Goal: Task Accomplishment & Management: Manage account settings

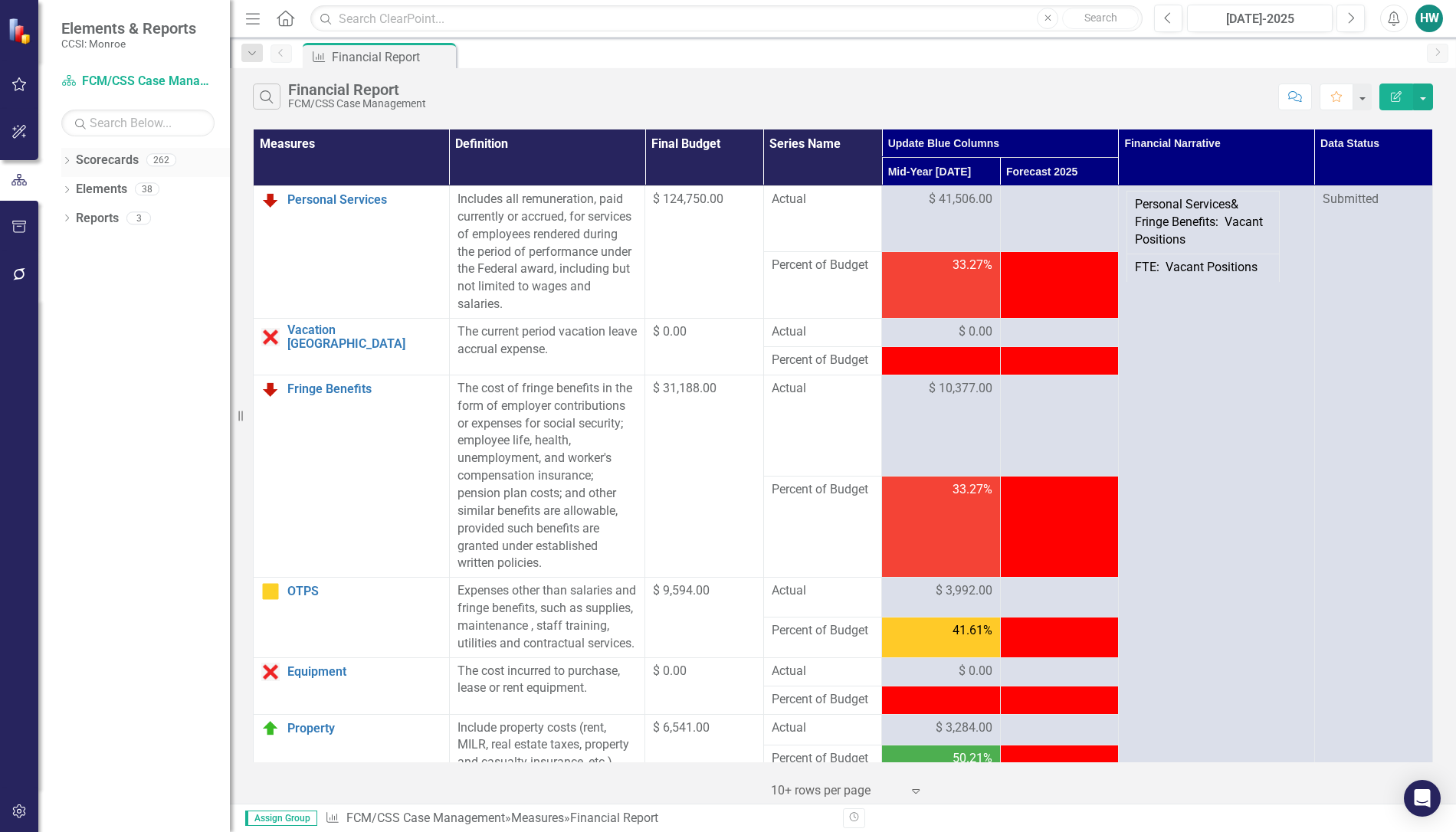
click at [69, 161] on icon "Dropdown" at bounding box center [67, 162] width 11 height 9
click at [77, 184] on icon "Dropdown" at bounding box center [74, 189] width 12 height 10
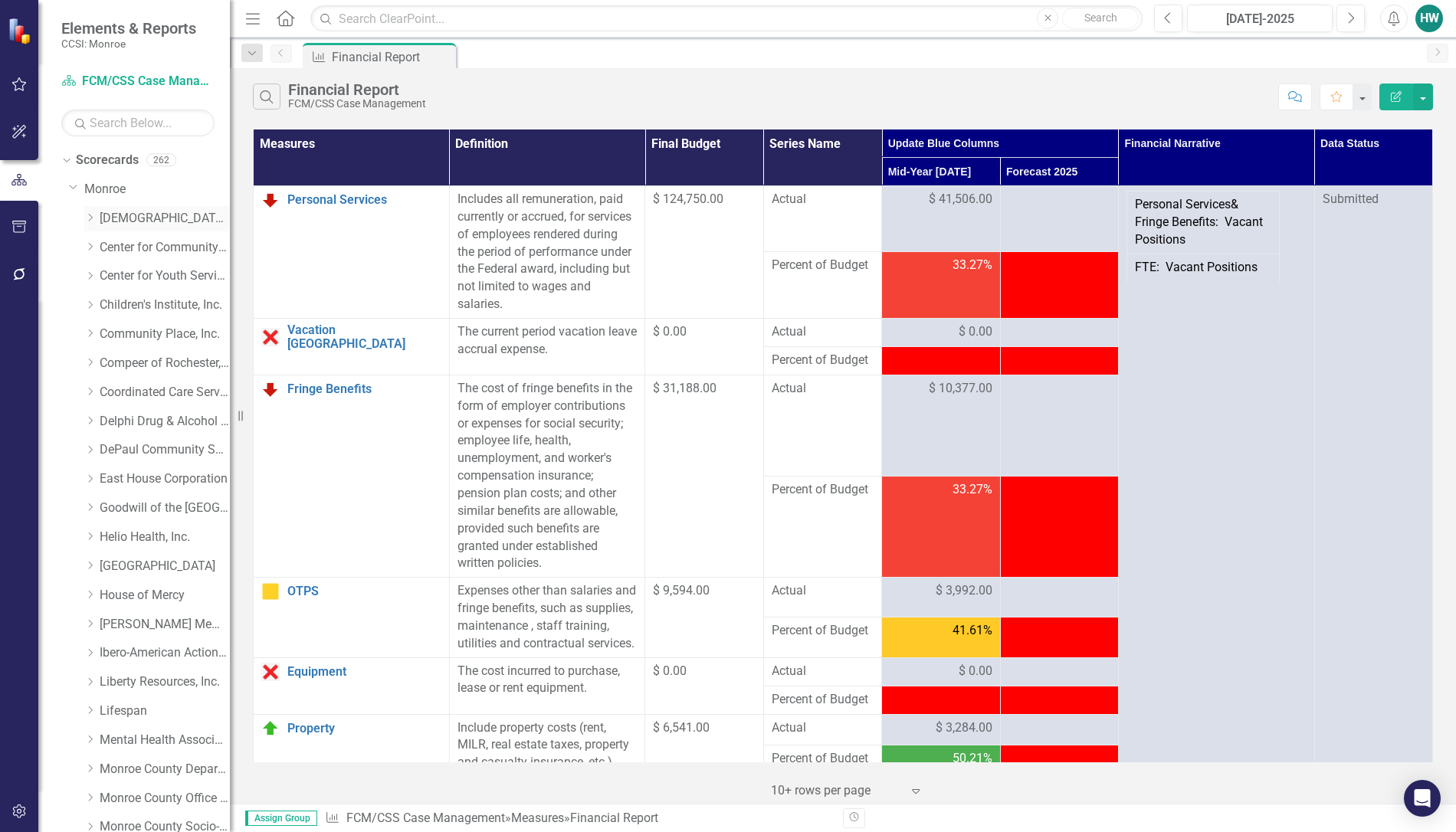
click at [142, 217] on link "[DEMOGRAPHIC_DATA] Charities Family & Community Services" at bounding box center [164, 219] width 130 height 17
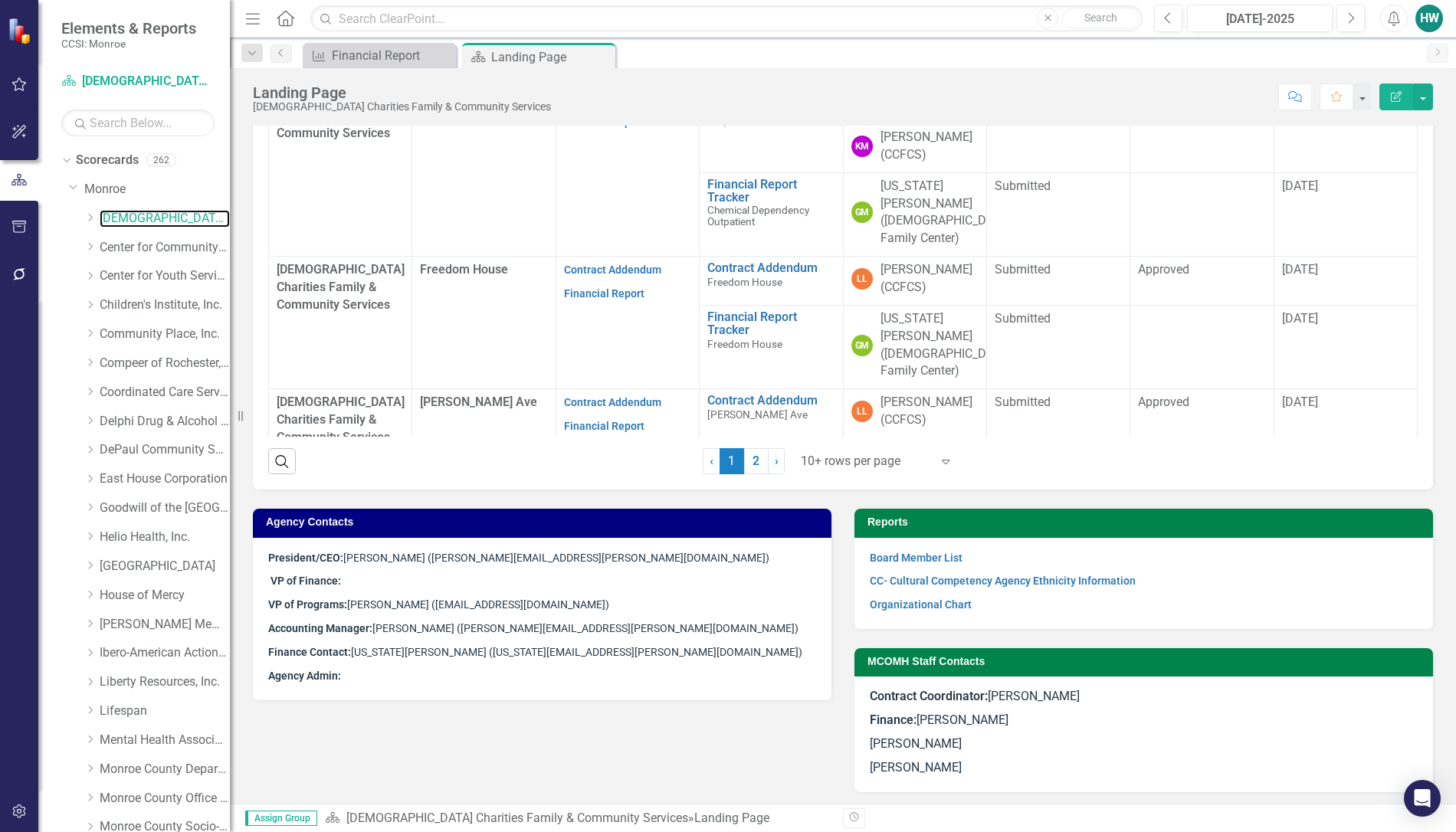
scroll to position [742, 0]
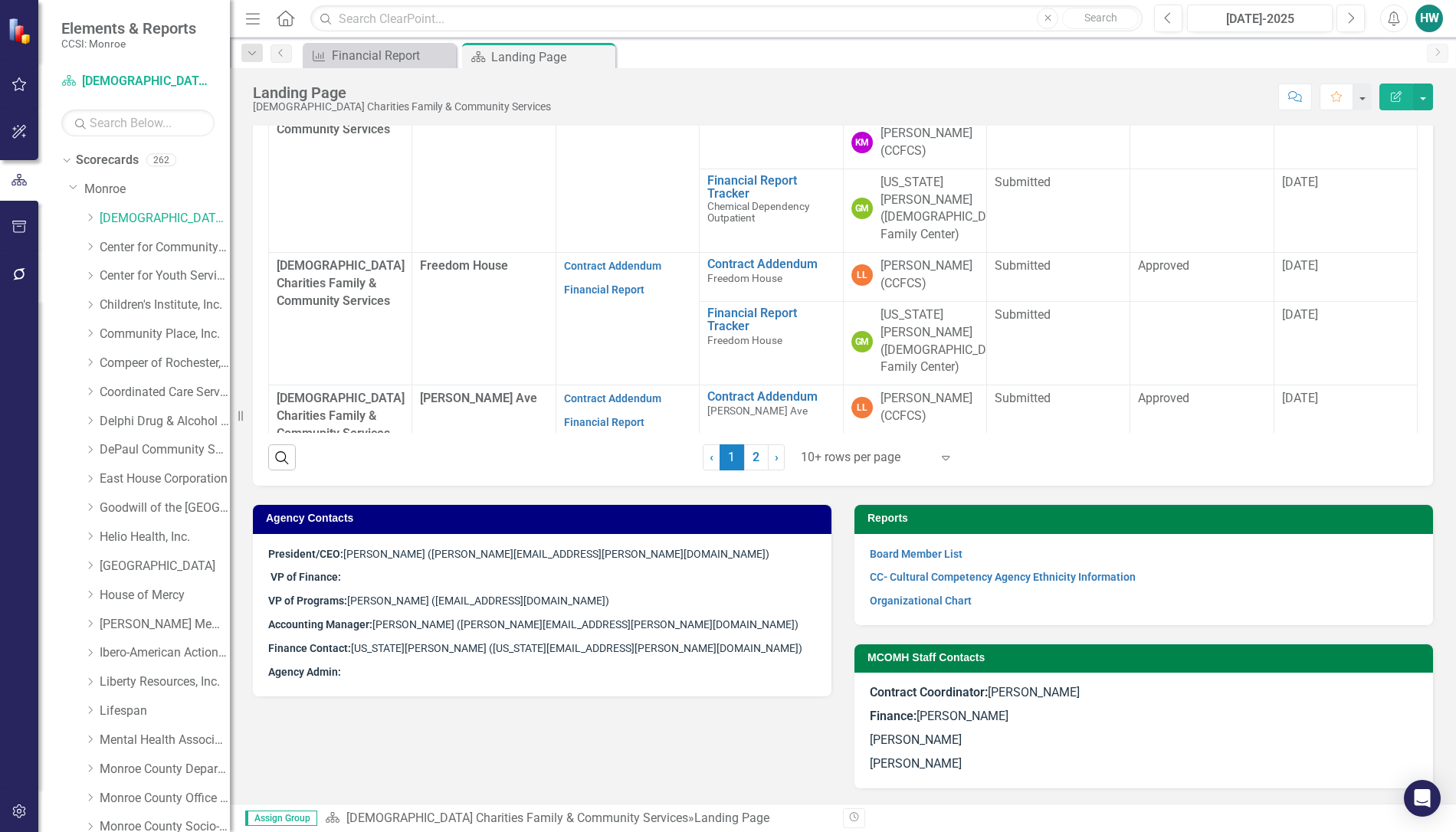
click at [415, 625] on span "Accounting Manager: [PERSON_NAME] ([PERSON_NAME][EMAIL_ADDRESS][PERSON_NAME][DO…" at bounding box center [534, 624] width 531 height 13
click at [389, 624] on span "Accounting Manager: [PERSON_NAME] ([PERSON_NAME][EMAIL_ADDRESS][PERSON_NAME][DO…" at bounding box center [534, 624] width 531 height 13
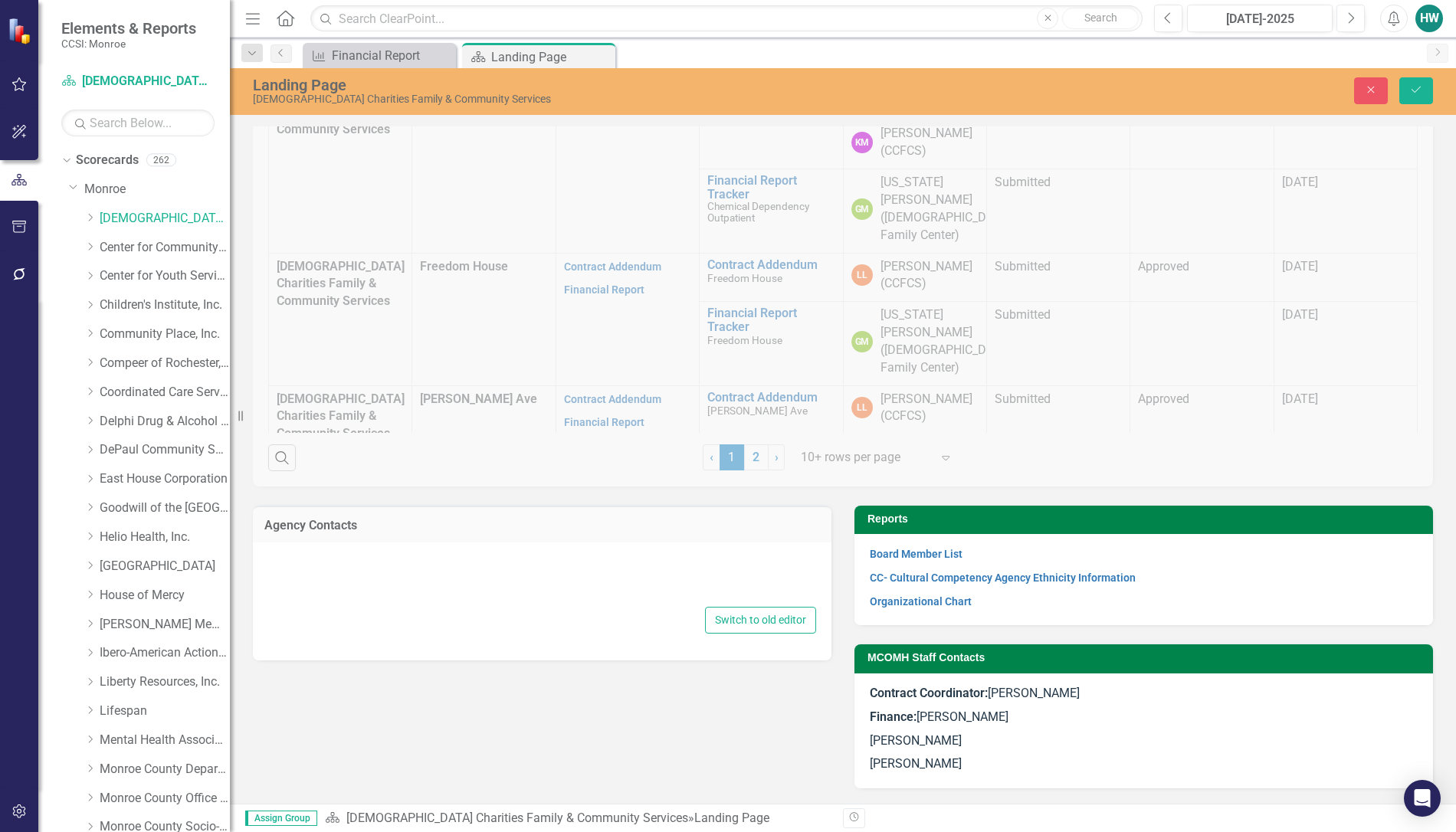
type textarea "<p><span style="font-size: 14px;"><strong>President/CEO:</strong> [PERSON_NAME]…"
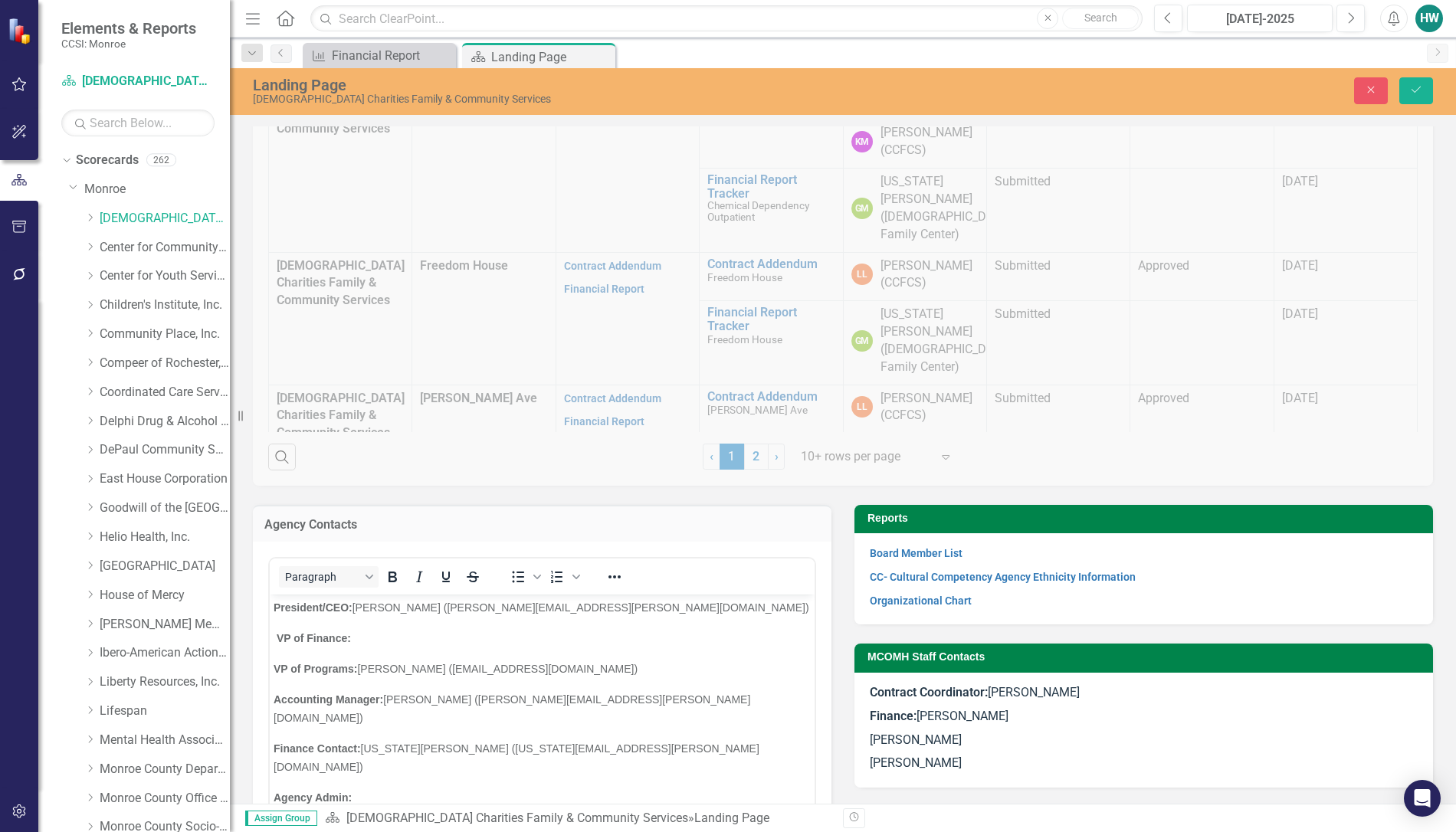
scroll to position [0, 0]
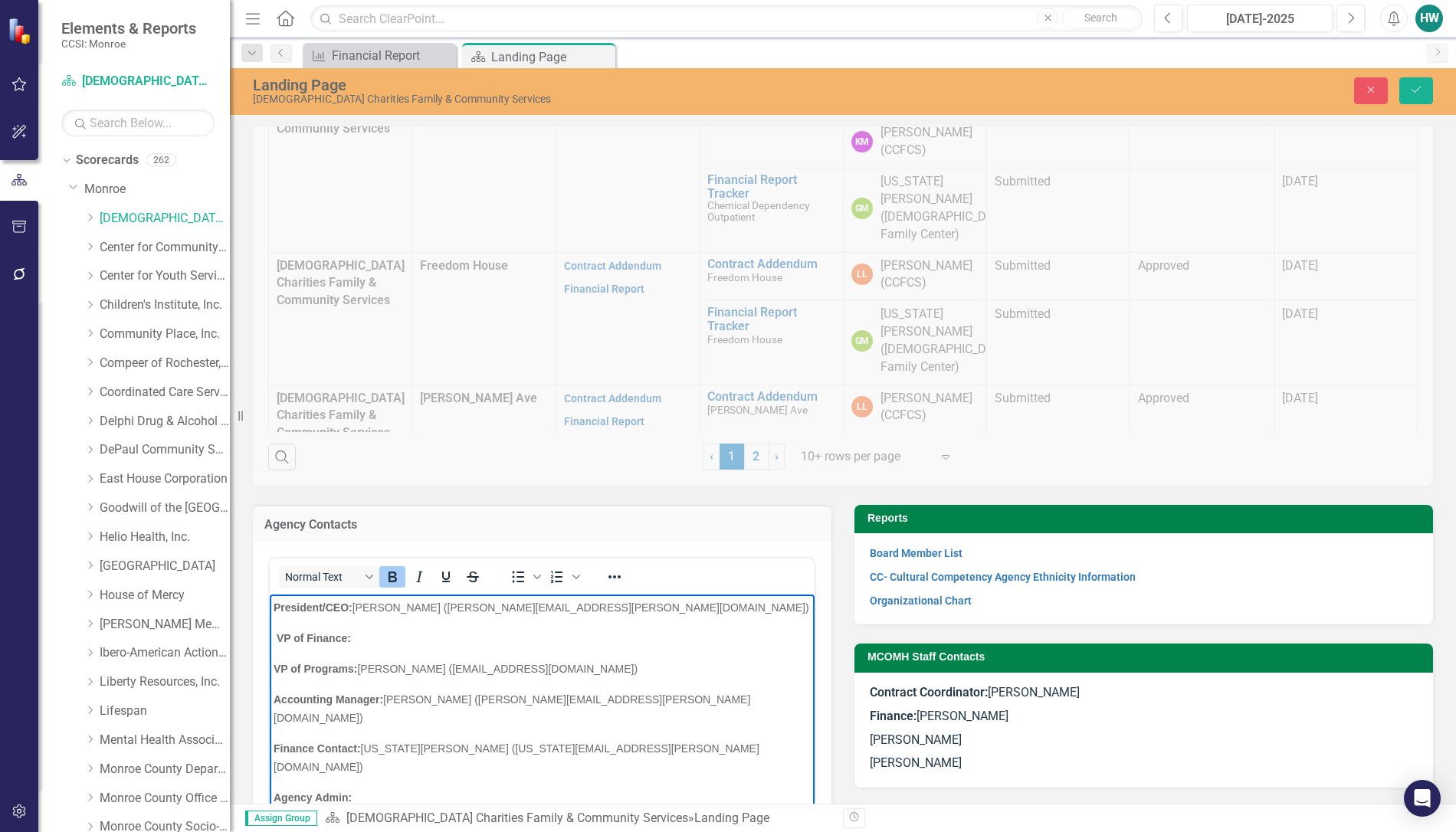
click at [378, 698] on strong "Accounting Manager:" at bounding box center [328, 700] width 110 height 13
drag, startPoint x: 466, startPoint y: 697, endPoint x: 397, endPoint y: 697, distance: 69.0
click at [397, 697] on span "Director of Accounting: [PERSON_NAME] ([PERSON_NAME][EMAIL_ADDRESS][PERSON_NAME…" at bounding box center [516, 709] width 486 height 31
drag, startPoint x: 588, startPoint y: 704, endPoint x: 478, endPoint y: 704, distance: 110.0
click at [478, 704] on span "Director of Accounting: [PERSON_NAME] ([PERSON_NAME][EMAIL_ADDRESS][PERSON_NAME…" at bounding box center [516, 709] width 486 height 31
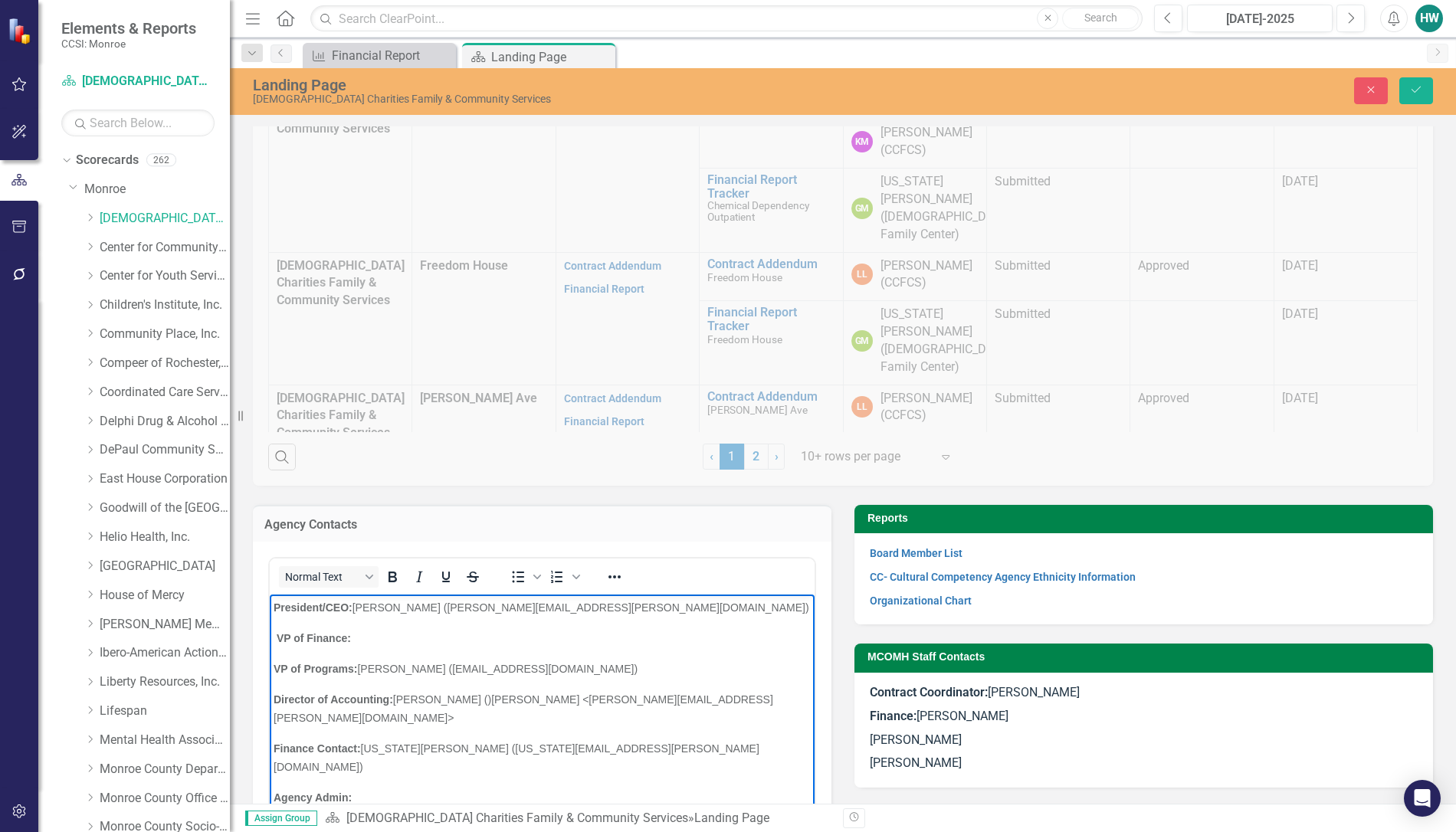
click at [563, 697] on span "Director of Accounting: [PERSON_NAME] ()[PERSON_NAME] <[PERSON_NAME][EMAIL_ADDR…" at bounding box center [523, 709] width 500 height 31
click at [605, 702] on p "Director of Accounting: [PERSON_NAME] ([PERSON_NAME][EMAIL_ADDRESS][PERSON_NAME…" at bounding box center [541, 708] width 537 height 37
drag, startPoint x: 623, startPoint y: 701, endPoint x: 475, endPoint y: 696, distance: 148.1
click at [475, 696] on p "Director of Accounting: [PERSON_NAME] ( [PERSON_NAME][EMAIL_ADDRESS][PERSON_NAM…" at bounding box center [541, 708] width 537 height 37
click at [322, 575] on button "Normal Text" at bounding box center [328, 577] width 99 height 21
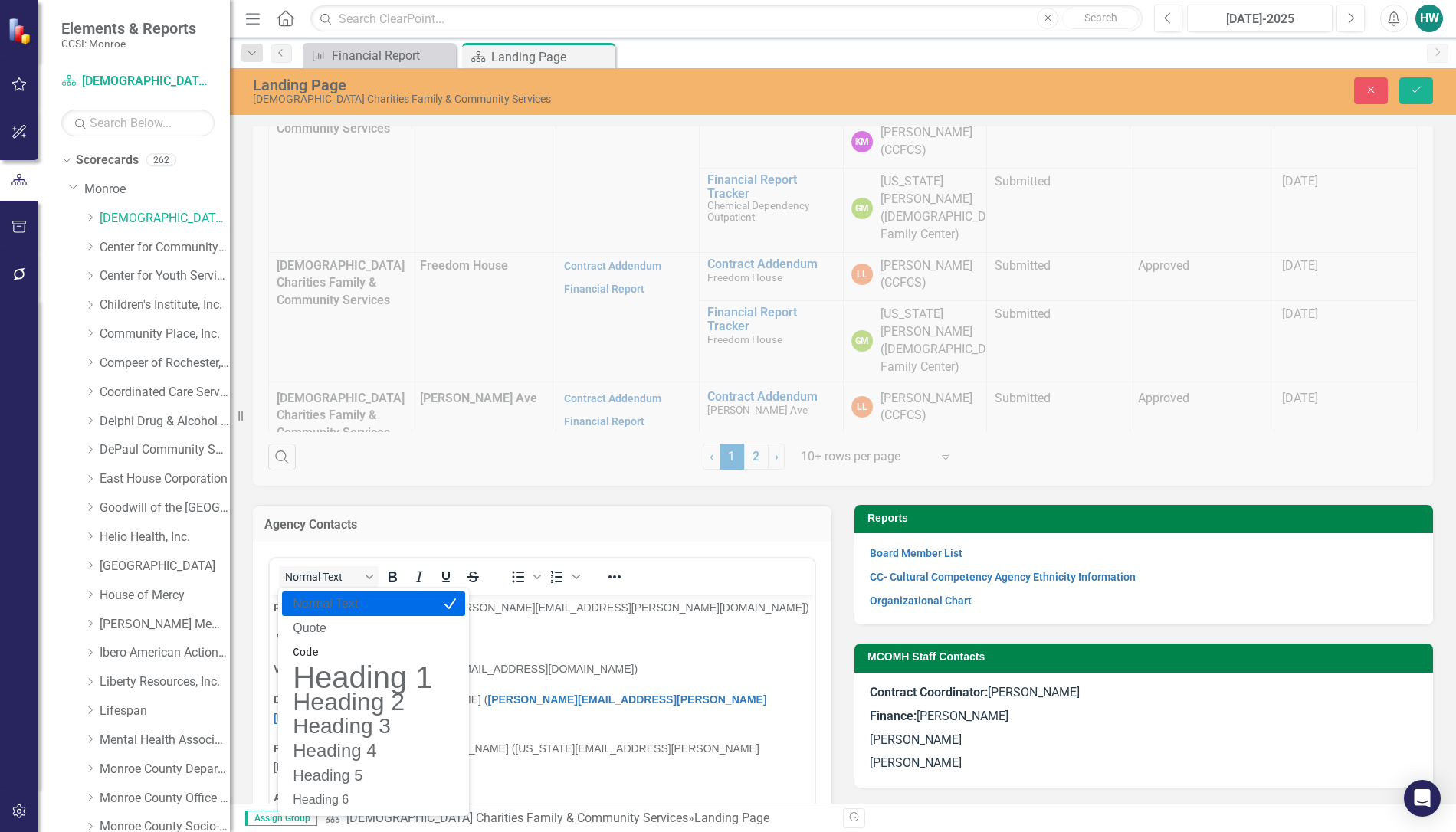
click at [322, 602] on p "Normal Text" at bounding box center [363, 603] width 143 height 18
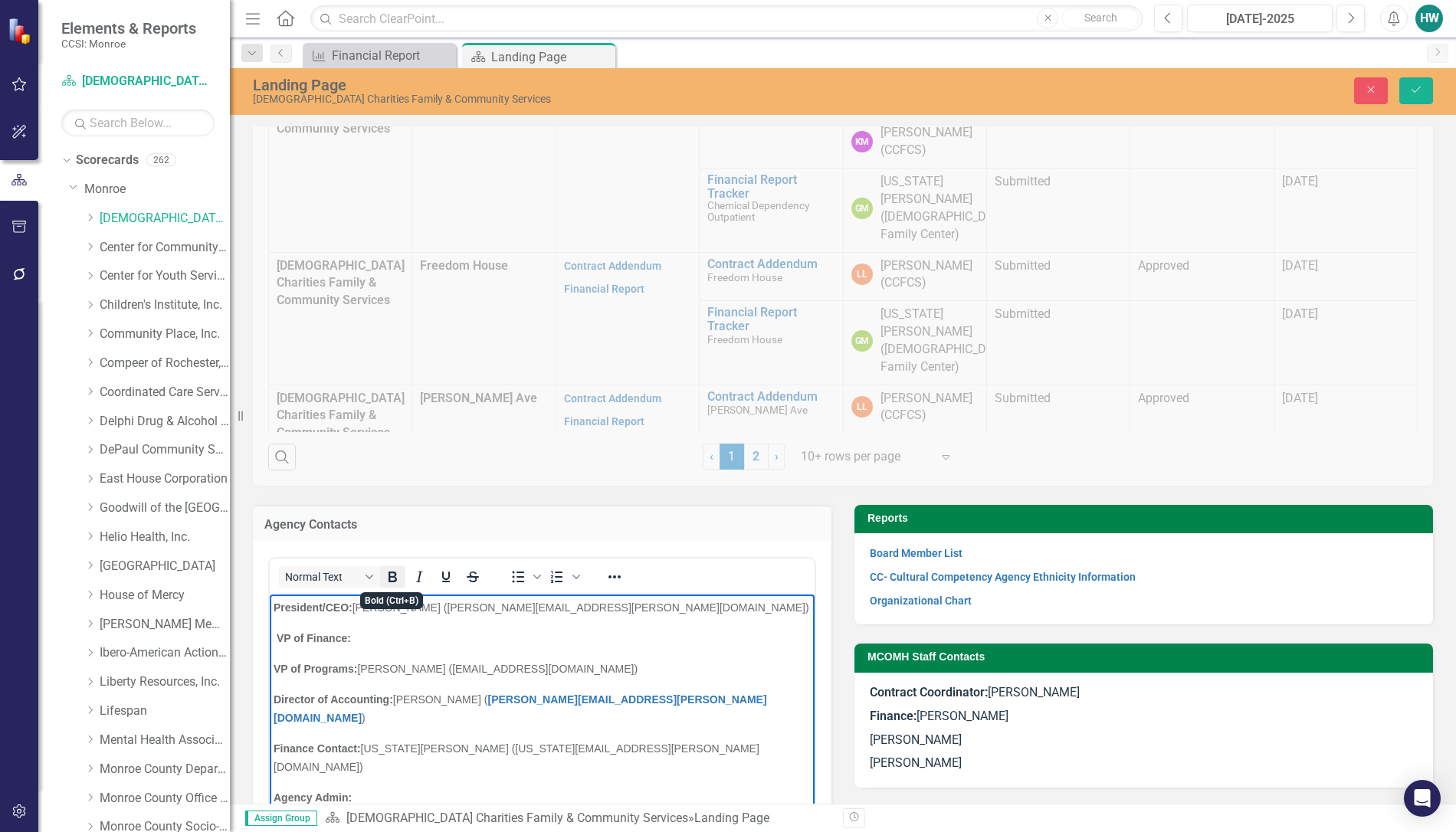
click at [391, 576] on icon "Bold" at bounding box center [393, 576] width 9 height 11
click at [391, 579] on icon "Bold" at bounding box center [392, 576] width 18 height 18
click at [579, 676] on p "VP of Programs: [PERSON_NAME] ([EMAIL_ADDRESS][DOMAIN_NAME])" at bounding box center [541, 669] width 537 height 18
drag, startPoint x: 612, startPoint y: 703, endPoint x: 474, endPoint y: 704, distance: 138.0
click at [474, 704] on p "Director of Accounting: [PERSON_NAME] ( [PERSON_NAME][EMAIL_ADDRESS][PERSON_NAM…" at bounding box center [541, 708] width 537 height 37
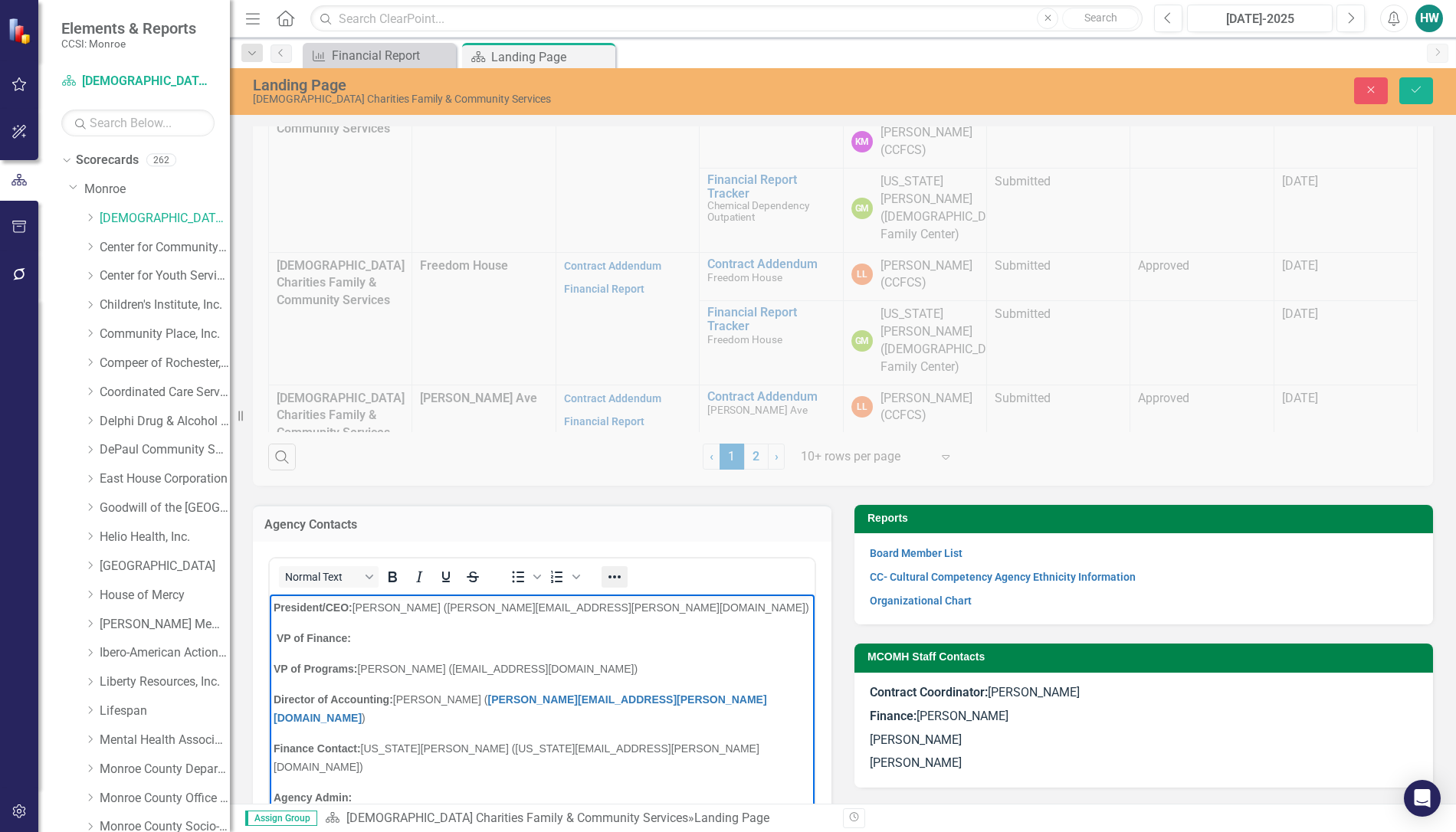
click at [612, 576] on icon "Reveal or hide additional toolbar items" at bounding box center [614, 576] width 18 height 18
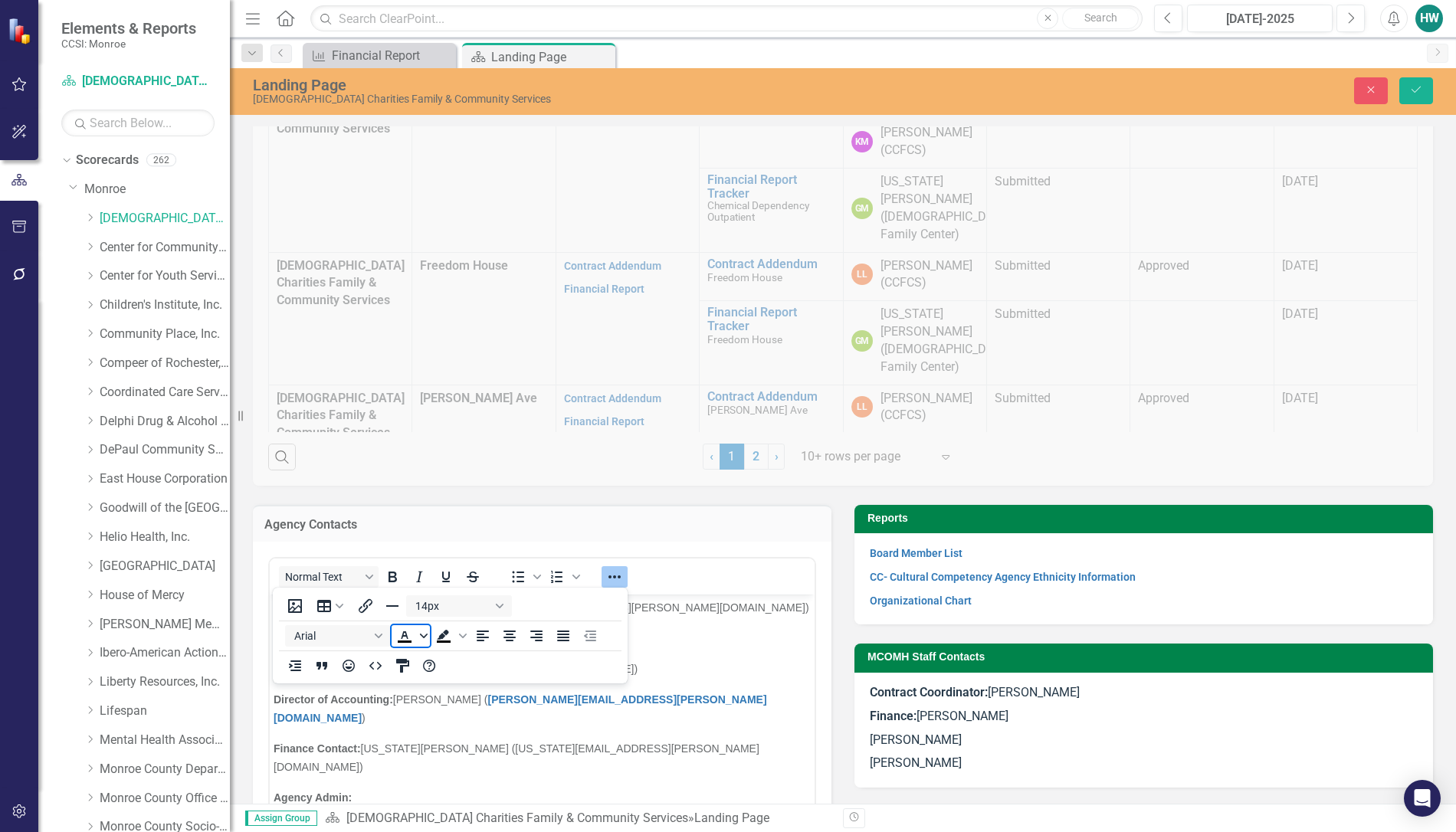
click at [423, 640] on icon "Text color Black" at bounding box center [423, 636] width 8 height 8
click at [391, 747] on div at bounding box center [449, 705] width 117 height 117
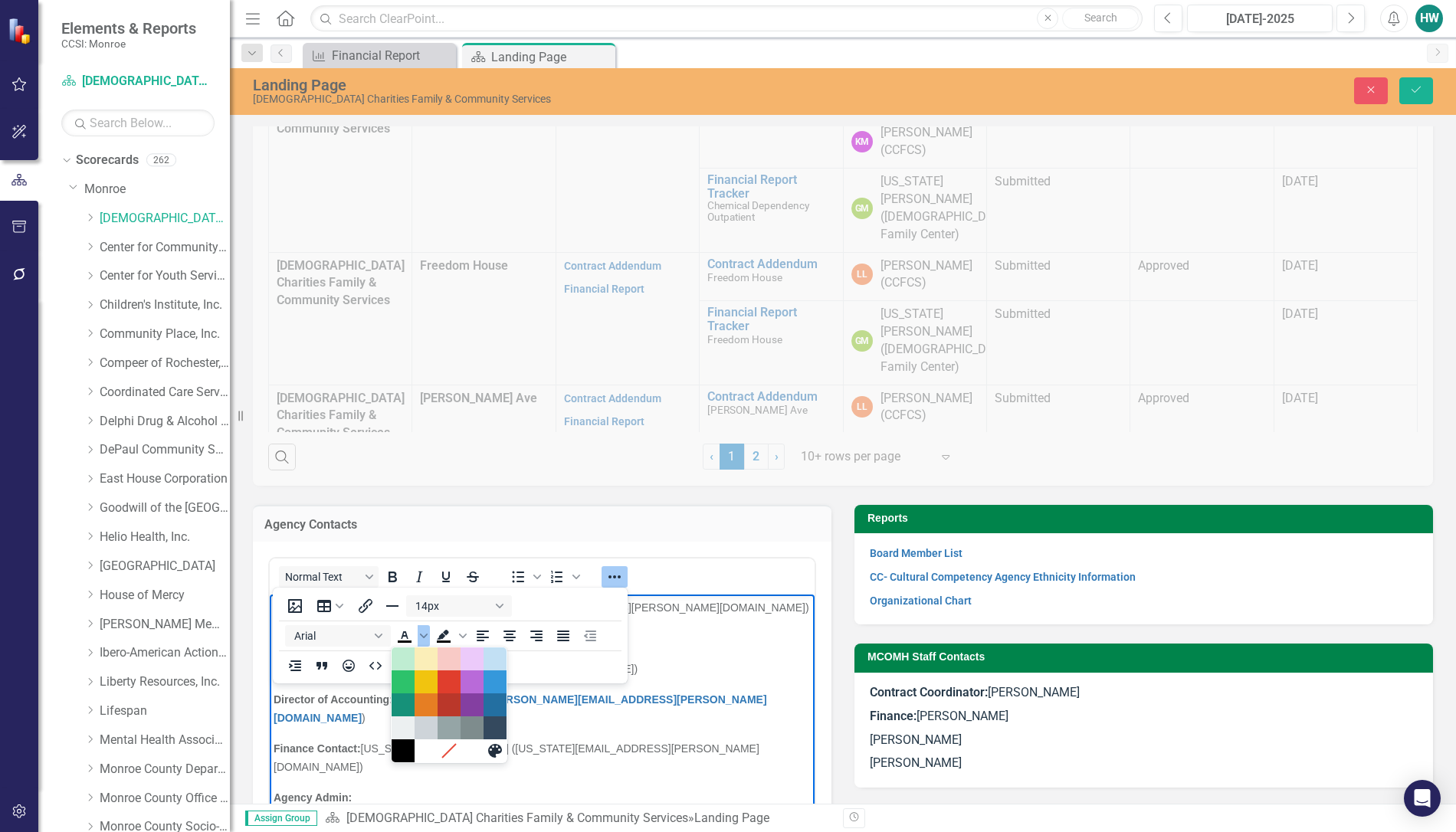
click at [562, 739] on p "Finance Contact: [US_STATE][PERSON_NAME] ([US_STATE][EMAIL_ADDRESS][PERSON_NAME…" at bounding box center [541, 758] width 537 height 37
drag, startPoint x: 616, startPoint y: 701, endPoint x: 471, endPoint y: 701, distance: 145.0
click at [471, 701] on p "Director of Accounting: [PERSON_NAME] ( [PERSON_NAME][EMAIL_ADDRESS][PERSON_NAM…" at bounding box center [541, 708] width 537 height 37
click at [402, 634] on icon "Text color Black" at bounding box center [403, 635] width 7 height 8
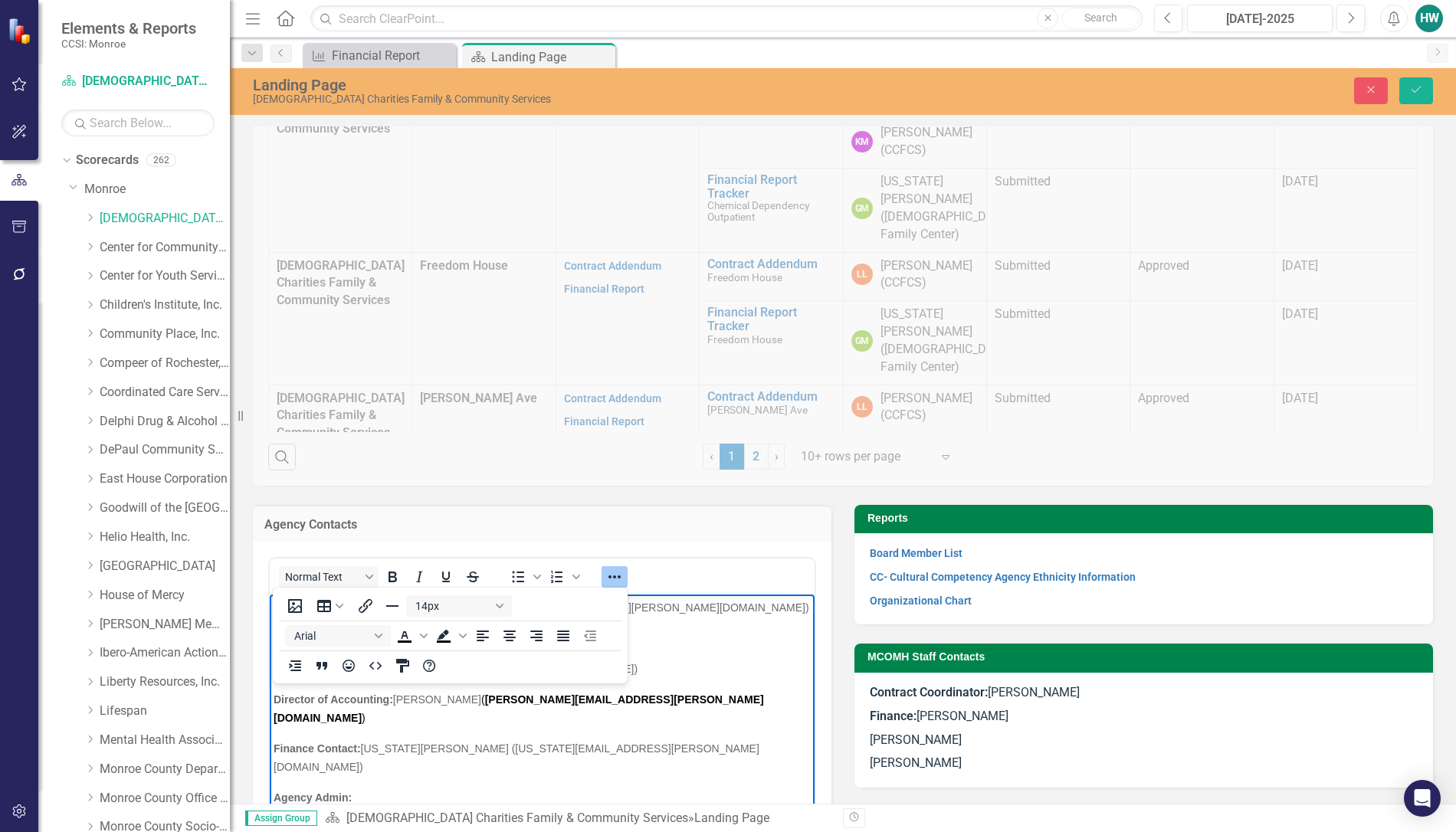
click at [574, 739] on p "Finance Contact: [US_STATE][PERSON_NAME] ([US_STATE][EMAIL_ADDRESS][PERSON_NAME…" at bounding box center [541, 758] width 537 height 37
drag, startPoint x: 612, startPoint y: 701, endPoint x: 473, endPoint y: 699, distance: 139.0
click at [473, 699] on p "Director of Accounting: [PERSON_NAME] ( [PERSON_NAME][EMAIL_ADDRESS][PERSON_NAM…" at bounding box center [541, 708] width 537 height 37
click at [566, 739] on p "Finance Contact: [US_STATE][PERSON_NAME] ([US_STATE][EMAIL_ADDRESS][PERSON_NAME…" at bounding box center [541, 758] width 537 height 37
drag, startPoint x: 619, startPoint y: 703, endPoint x: 475, endPoint y: 702, distance: 144.0
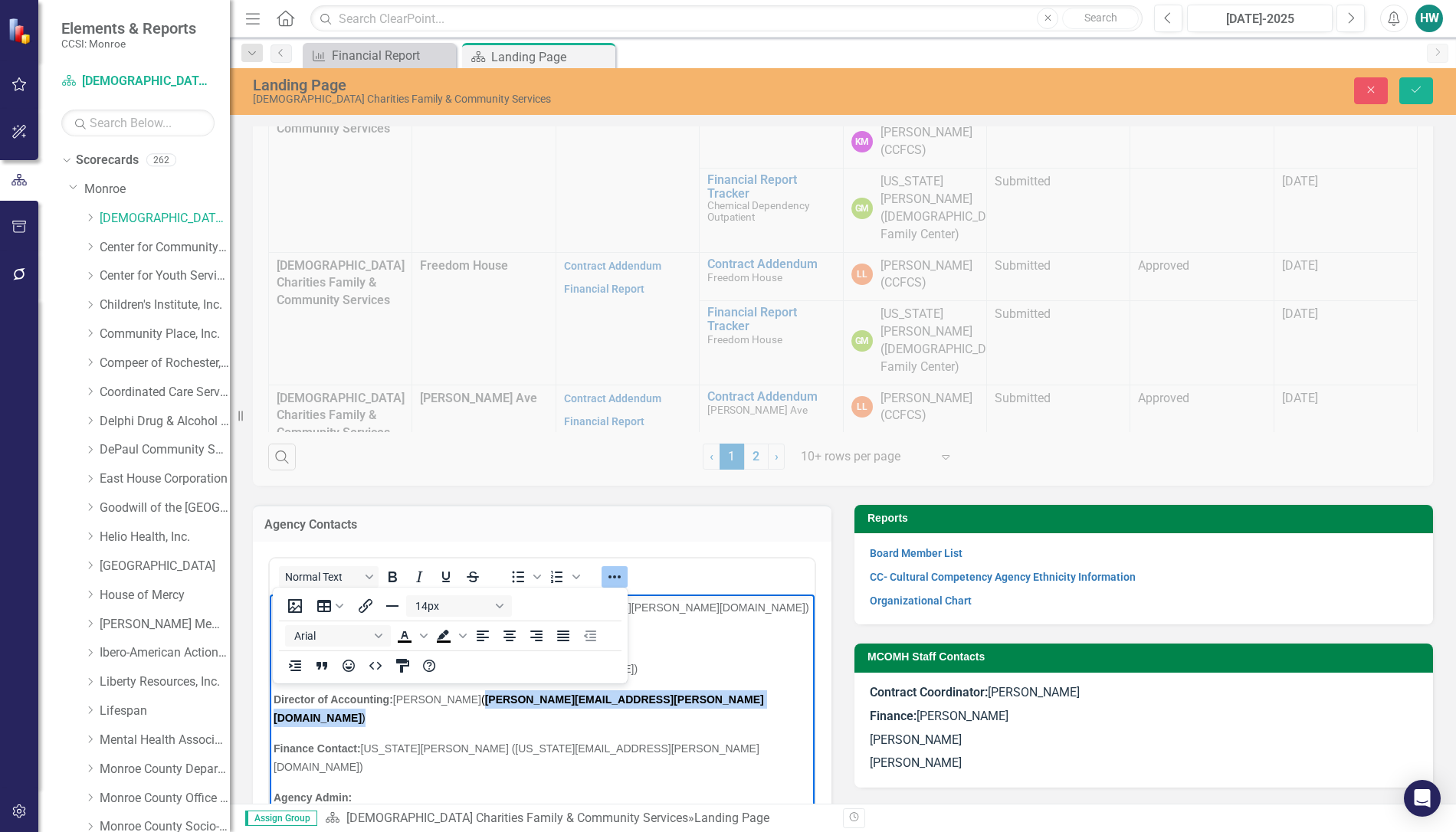
click at [475, 702] on p "Director of Accounting: [PERSON_NAME] ( [PERSON_NAME][EMAIL_ADDRESS][PERSON_NAM…" at bounding box center [541, 708] width 537 height 37
click at [423, 638] on icon "Text color Black" at bounding box center [423, 636] width 8 height 5
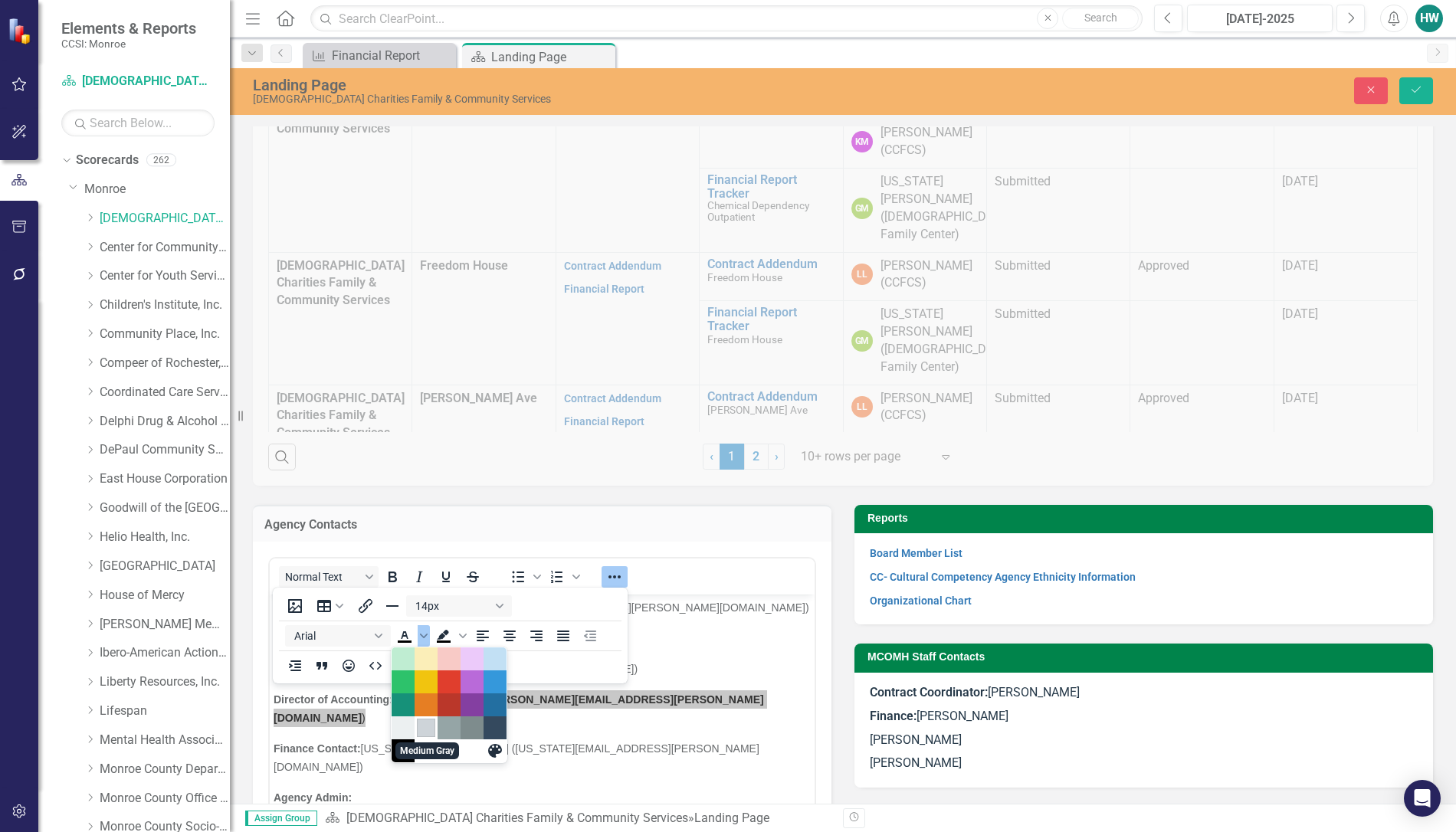
click at [423, 727] on div "Medium Gray" at bounding box center [426, 728] width 18 height 18
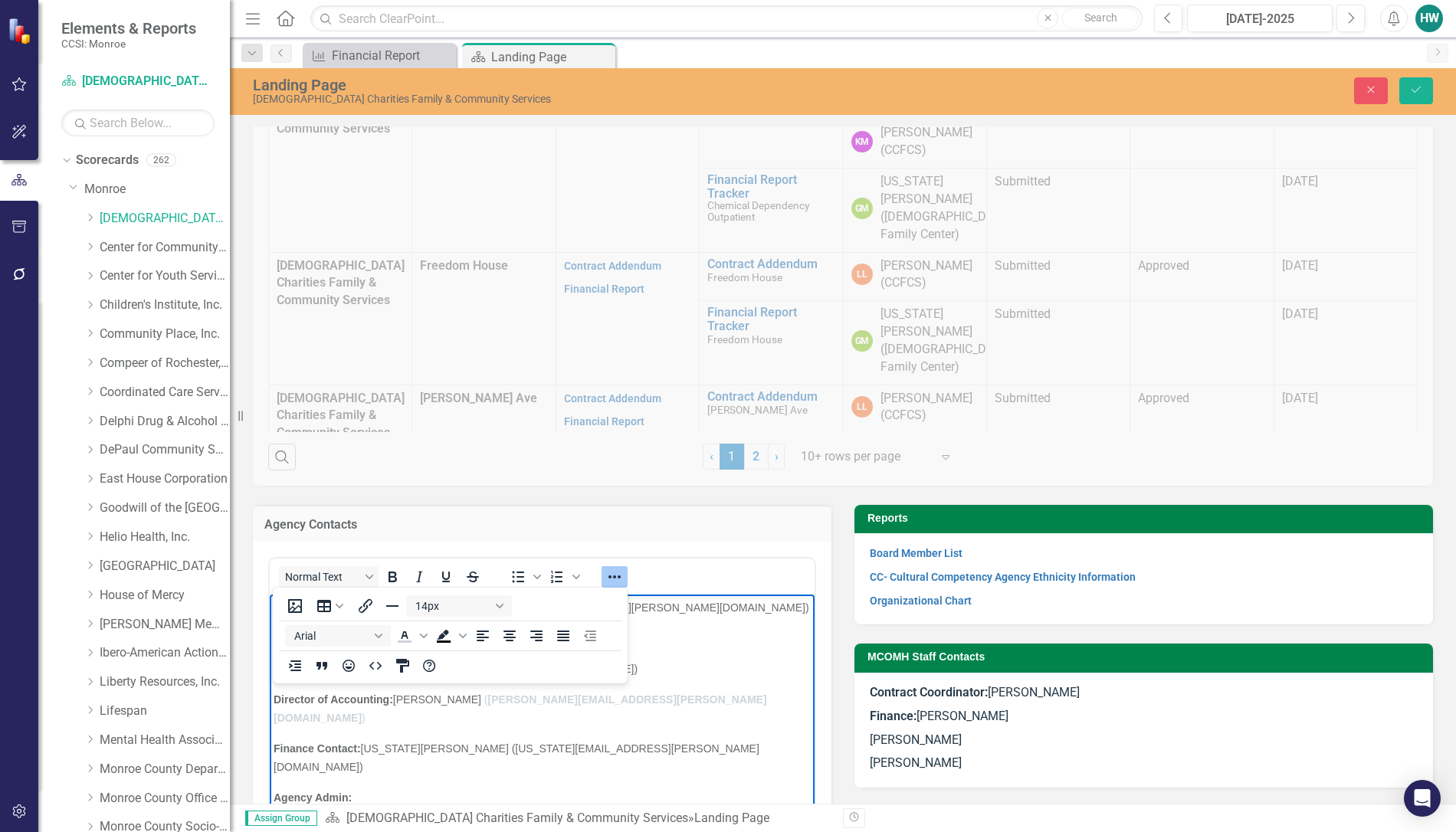
click at [567, 739] on p "Finance Contact: [US_STATE][PERSON_NAME] ([US_STATE][EMAIL_ADDRESS][PERSON_NAME…" at bounding box center [541, 758] width 537 height 37
drag, startPoint x: 619, startPoint y: 701, endPoint x: 471, endPoint y: 701, distance: 148.0
click at [471, 701] on p "Director of Accounting: [PERSON_NAME] ( [PERSON_NAME][EMAIL_ADDRESS][PERSON_NAM…" at bounding box center [541, 708] width 537 height 37
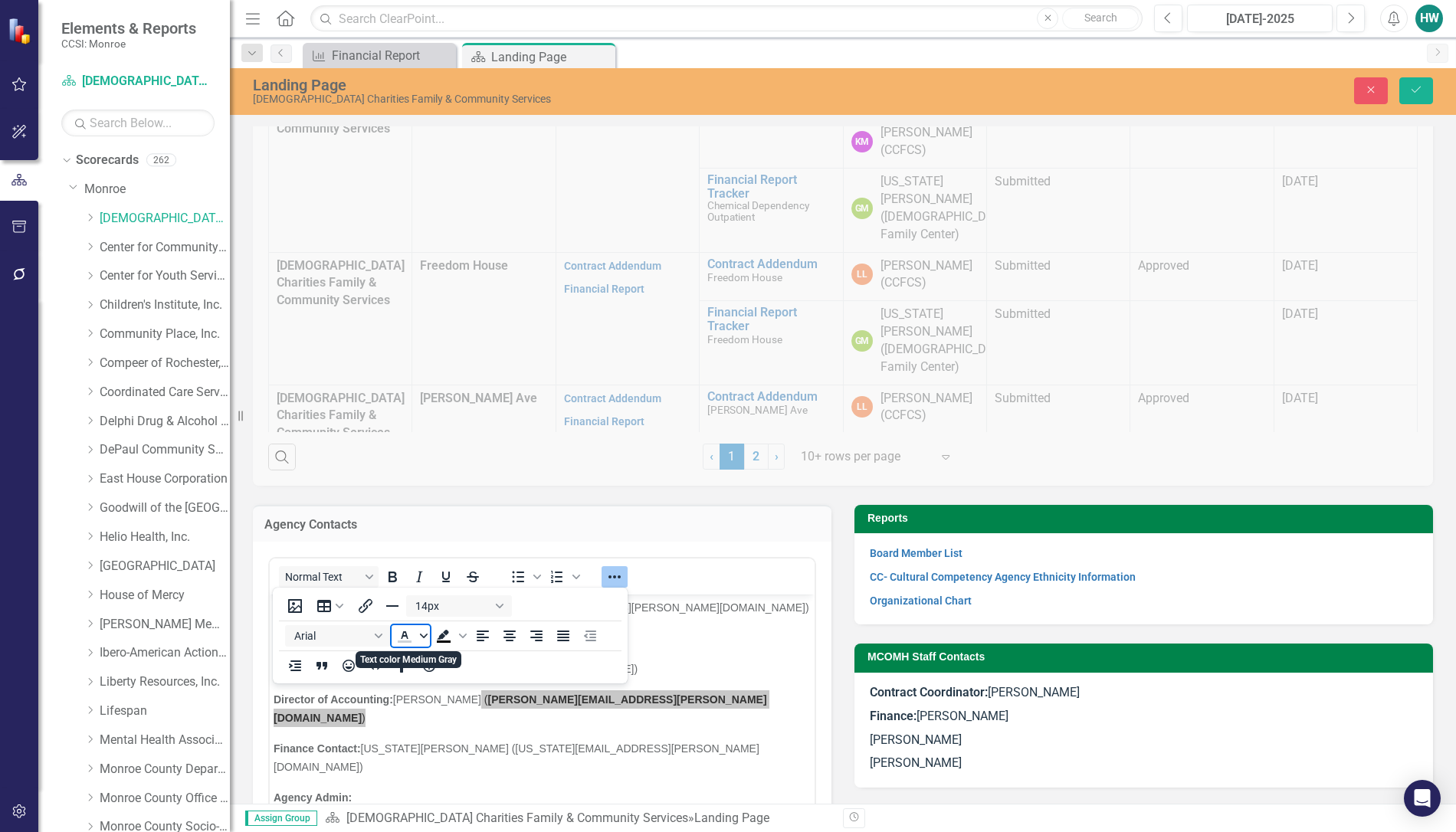
click at [426, 638] on icon "Text color Medium Gray" at bounding box center [423, 636] width 8 height 8
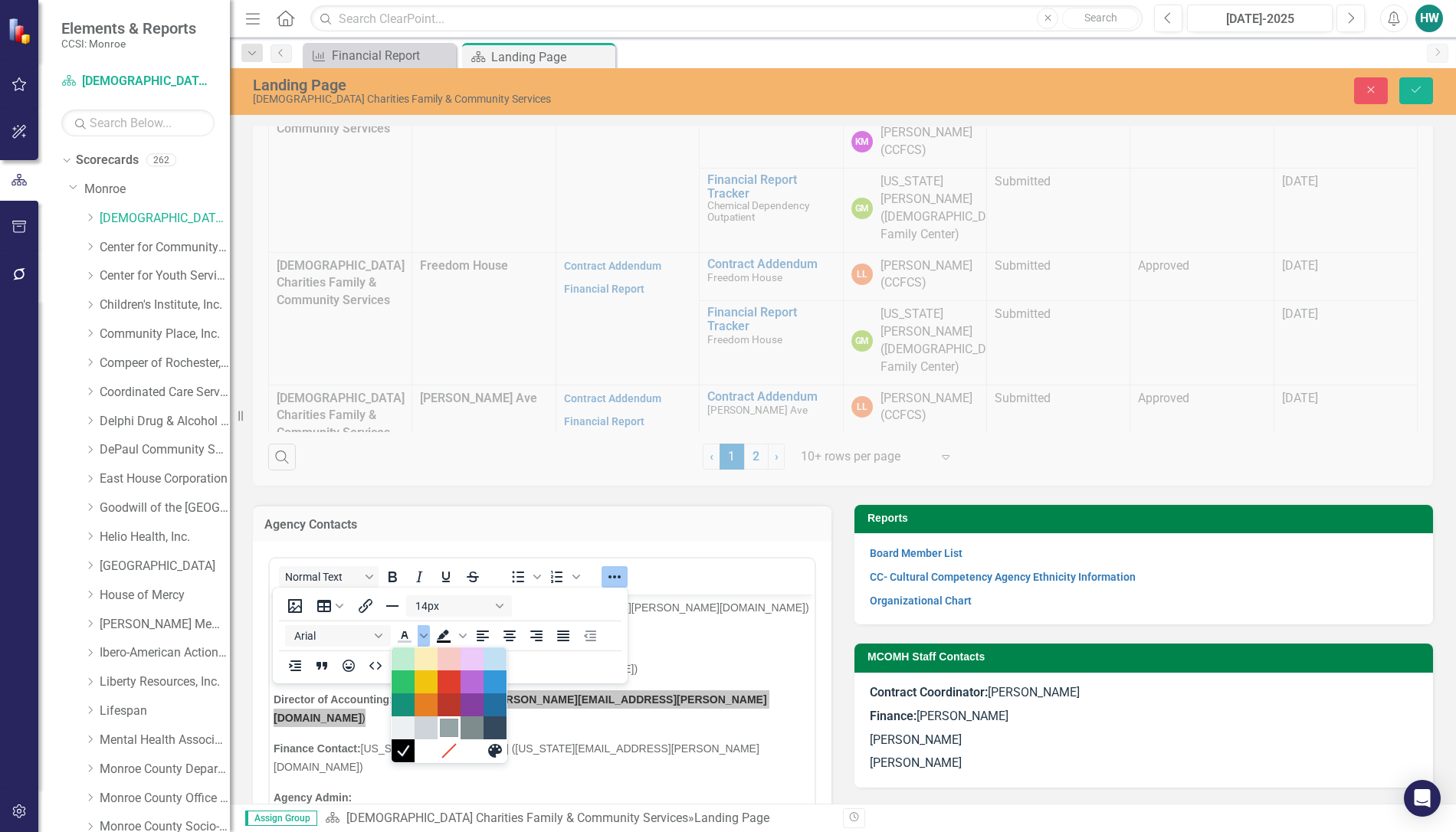
click at [450, 725] on div "Gray" at bounding box center [449, 728] width 18 height 18
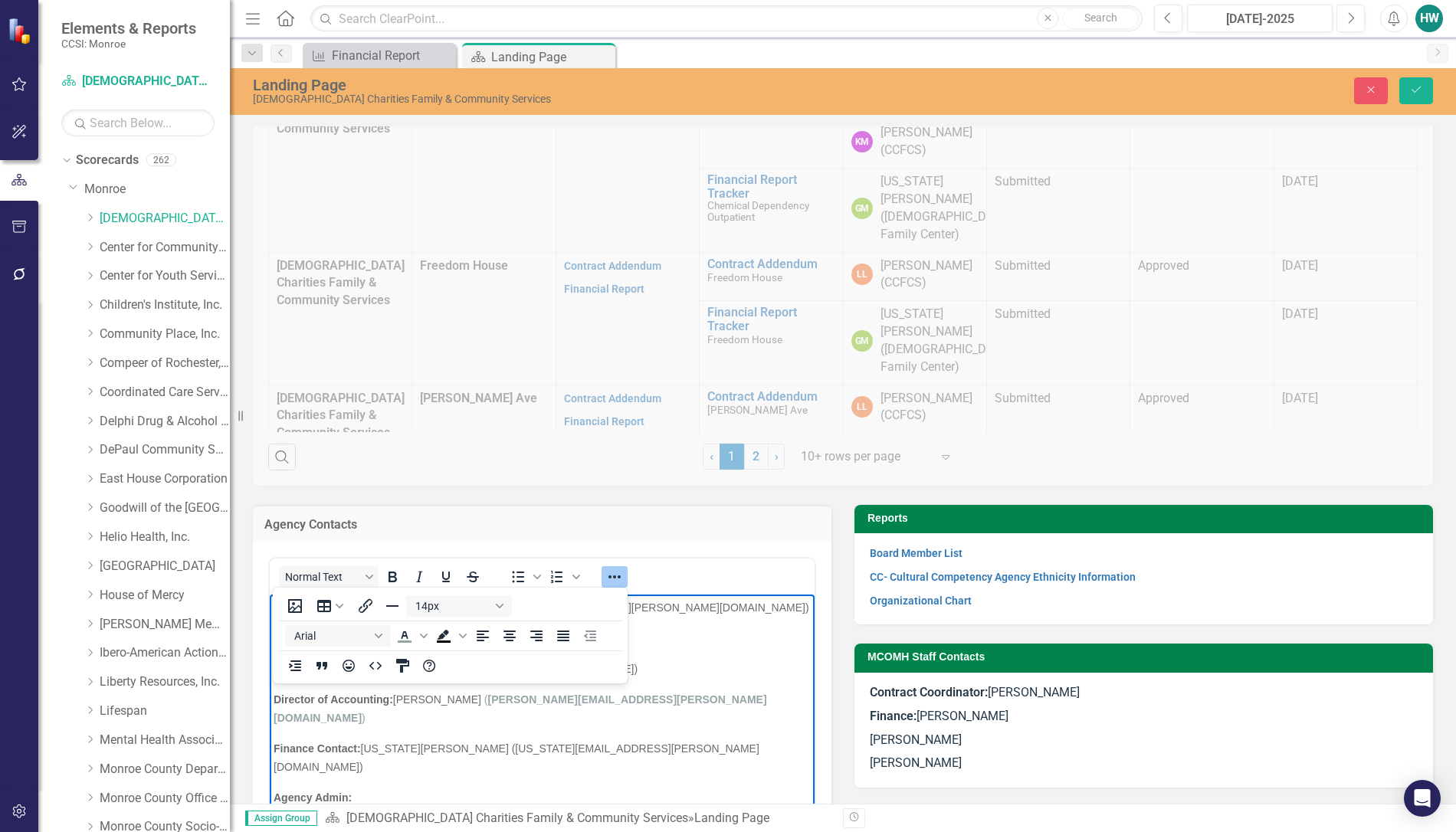
click at [565, 739] on p "Finance Contact: [US_STATE][PERSON_NAME] ([US_STATE][EMAIL_ADDRESS][PERSON_NAME…" at bounding box center [541, 758] width 537 height 37
drag, startPoint x: 615, startPoint y: 705, endPoint x: 475, endPoint y: 701, distance: 140.1
click at [475, 701] on p "Director of Accounting: [PERSON_NAME] ( [PERSON_NAME][EMAIL_ADDRESS][PERSON_NAM…" at bounding box center [541, 708] width 537 height 37
click at [419, 633] on icon "Text color Gray" at bounding box center [423, 636] width 8 height 8
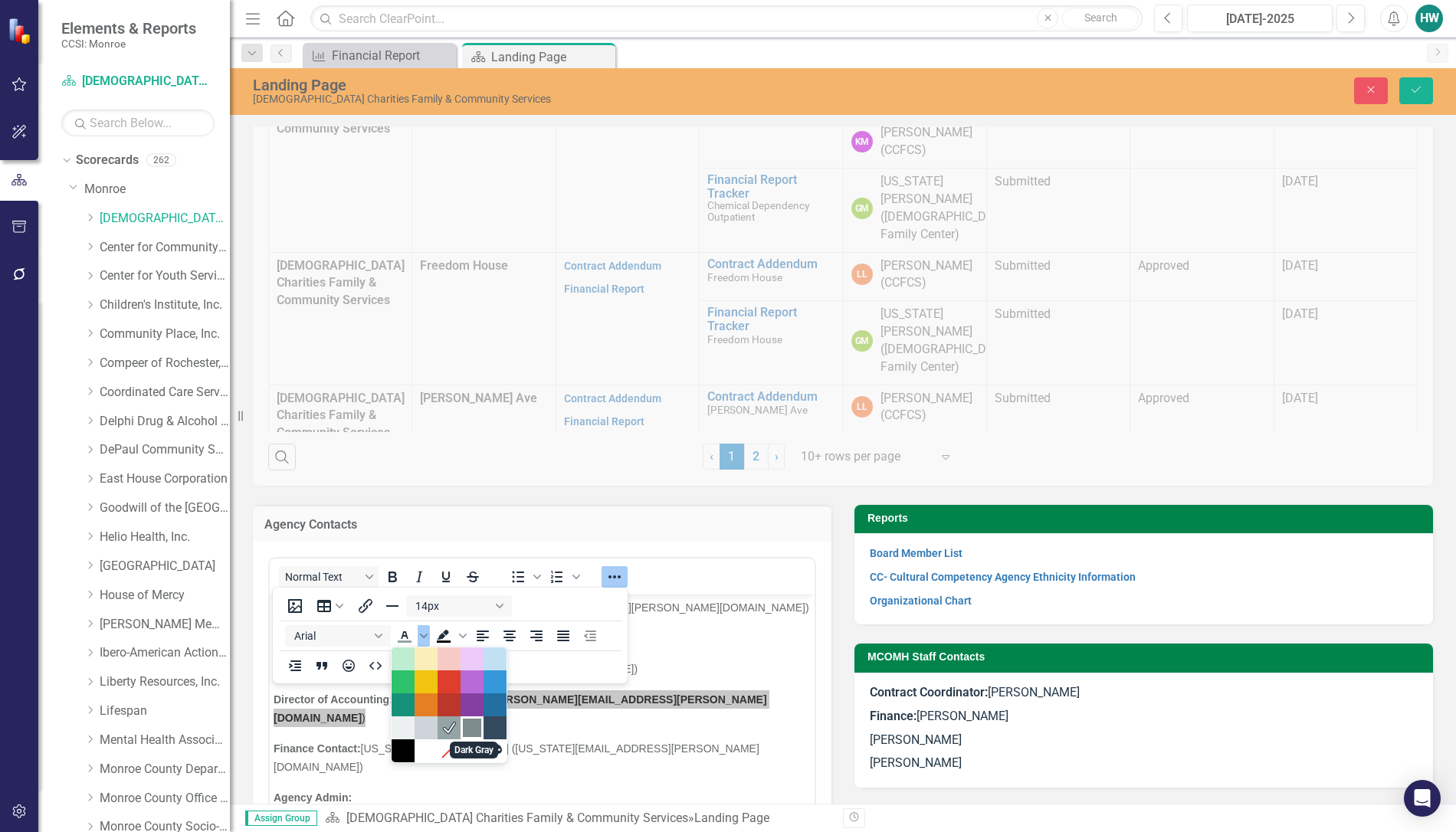
click at [469, 724] on div "Dark Gray" at bounding box center [472, 728] width 18 height 18
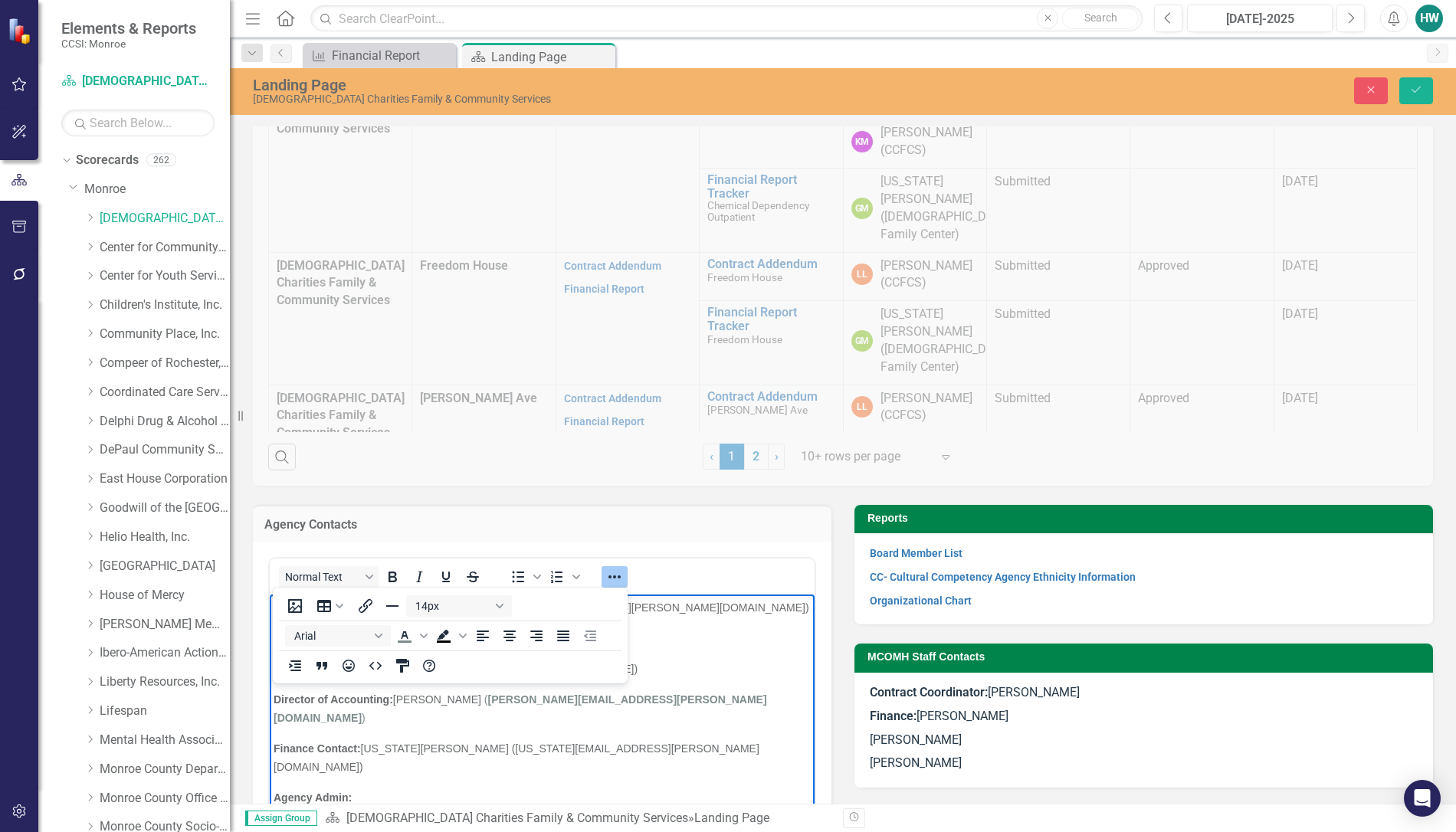
click at [581, 739] on p "Finance Contact: [US_STATE][PERSON_NAME] ([US_STATE][EMAIL_ADDRESS][PERSON_NAME…" at bounding box center [541, 758] width 537 height 37
click at [1414, 92] on icon "submit" at bounding box center [1416, 90] width 10 height 6
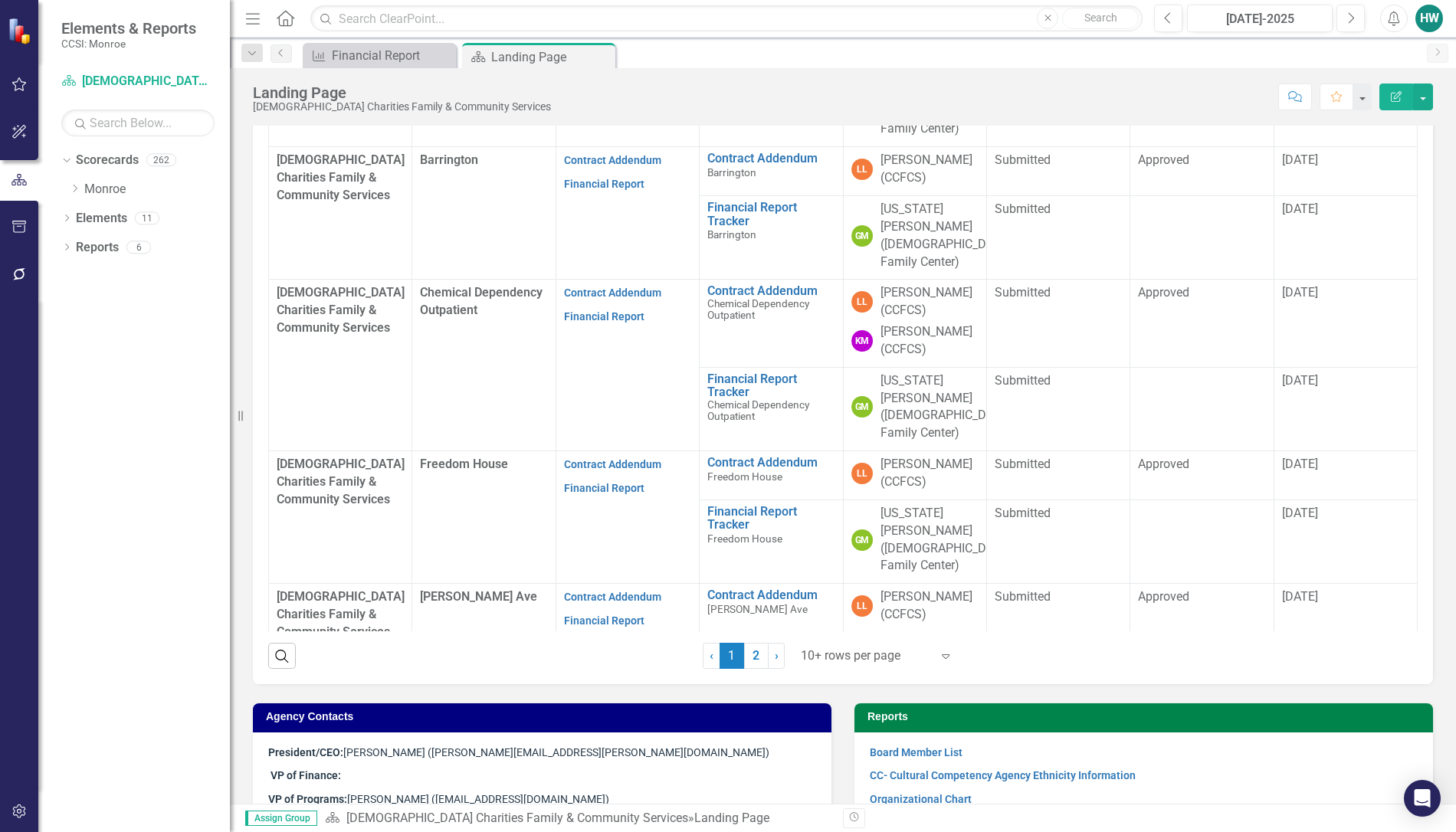
scroll to position [742, 0]
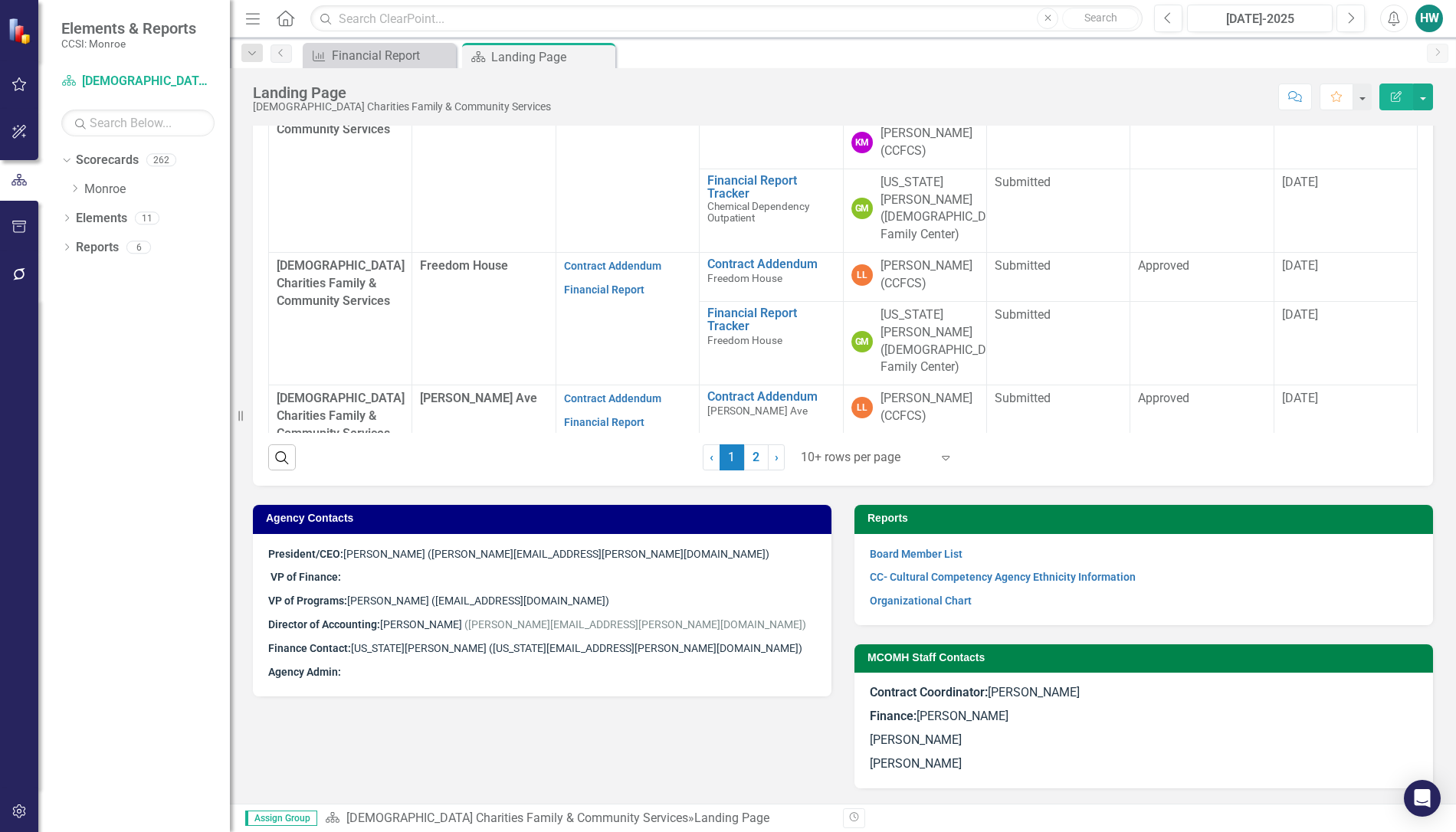
click at [599, 626] on p "Director of Accounting: [PERSON_NAME] ( [PERSON_NAME][EMAIL_ADDRESS][PERSON_NAM…" at bounding box center [542, 624] width 548 height 24
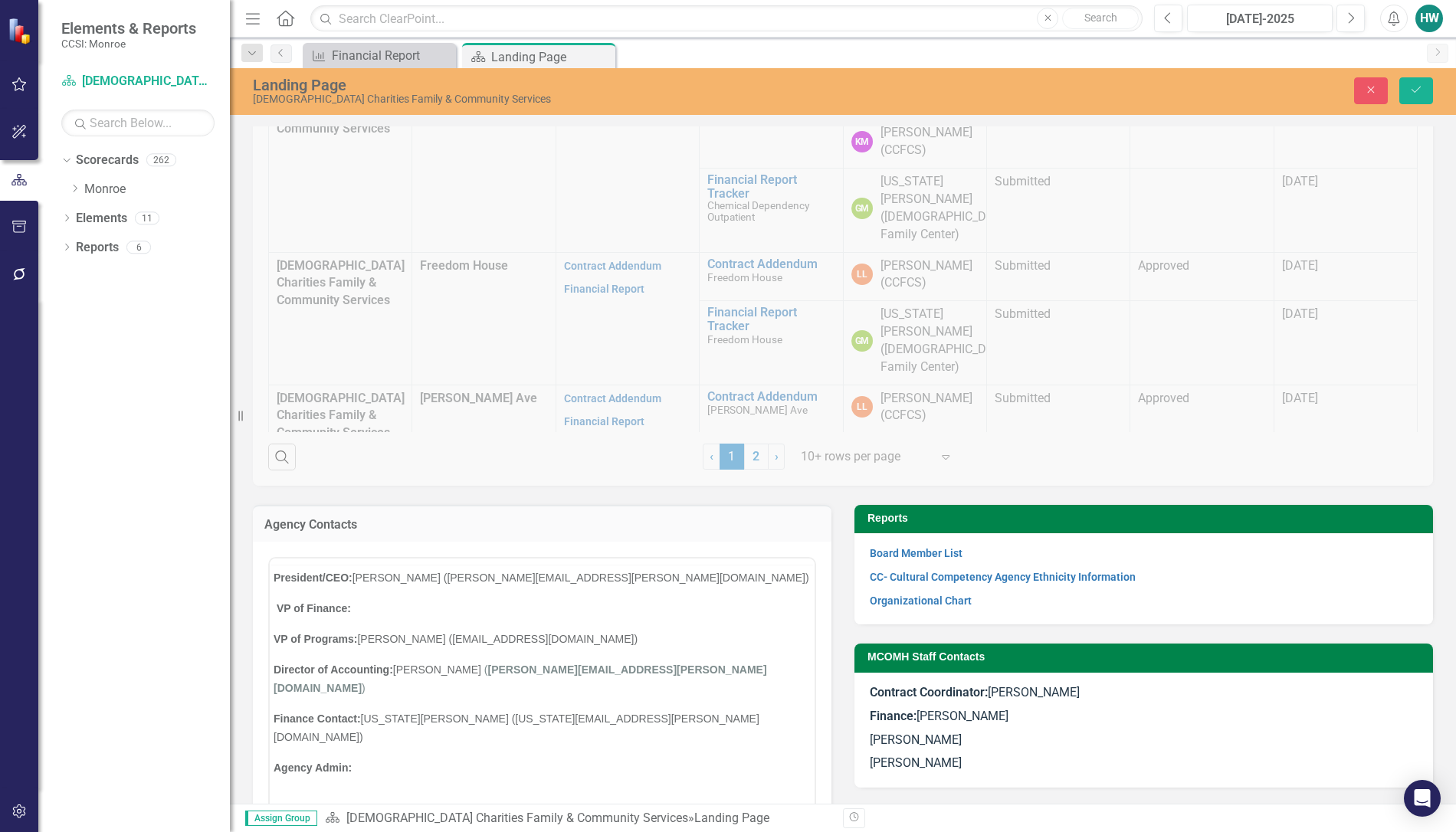
scroll to position [0, 0]
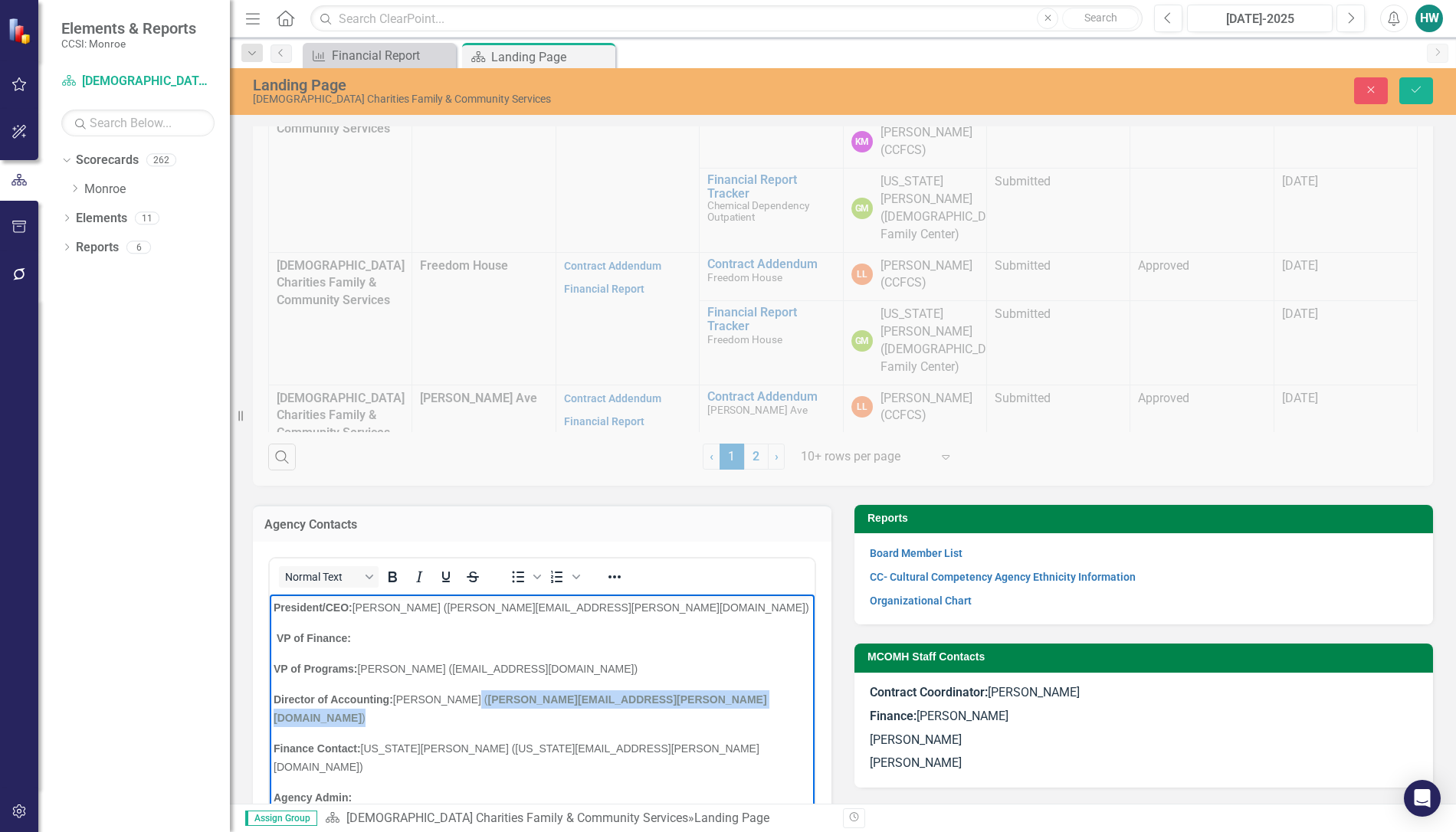
drag, startPoint x: 622, startPoint y: 695, endPoint x: 471, endPoint y: 689, distance: 151.1
click at [471, 690] on p "Director of Accounting: [PERSON_NAME] ( [PERSON_NAME][EMAIL_ADDRESS][PERSON_NAM…" at bounding box center [541, 708] width 537 height 37
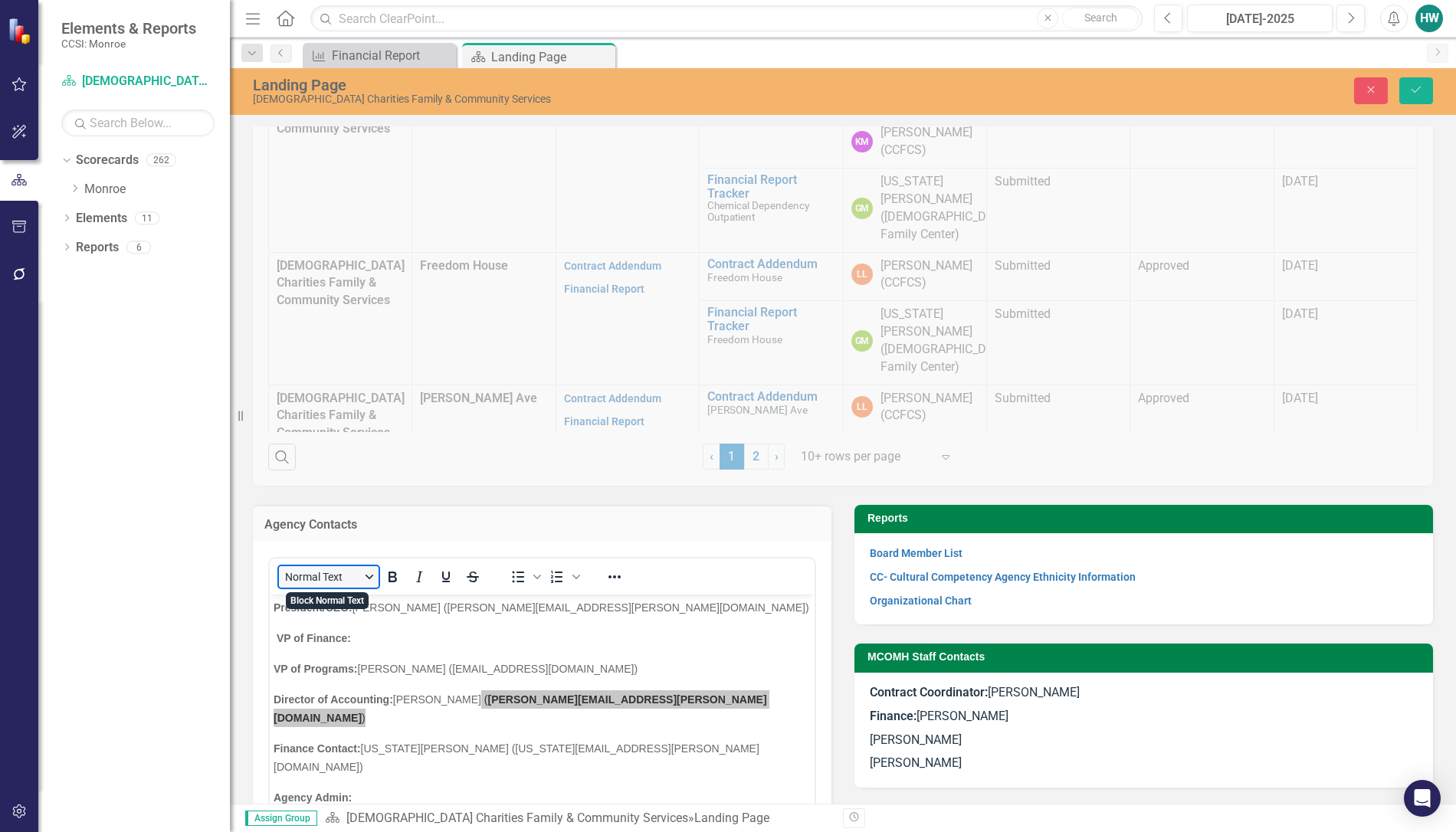
click at [368, 579] on button "Normal Text" at bounding box center [328, 577] width 99 height 21
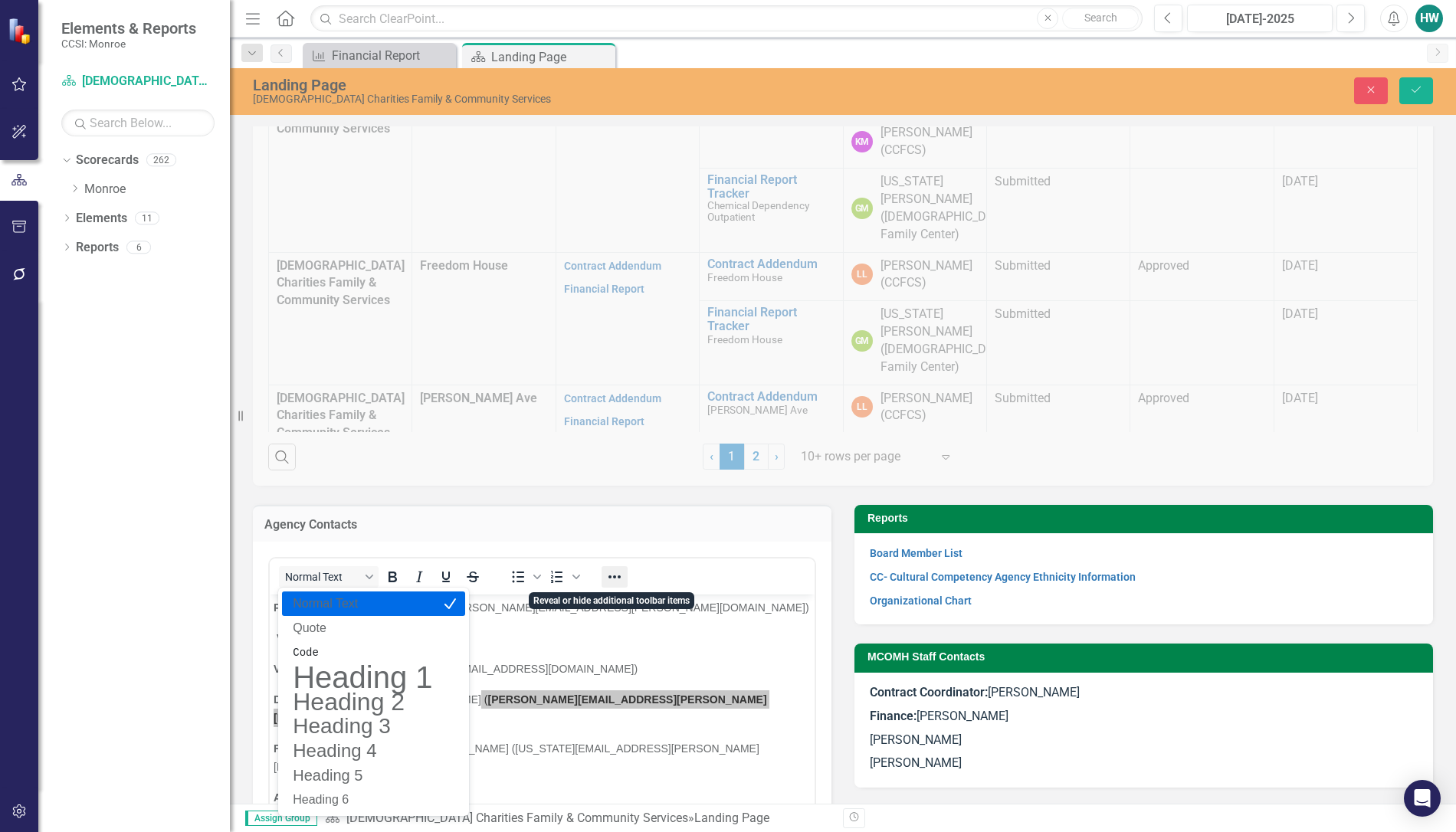
click at [613, 575] on icon "Reveal or hide additional toolbar items" at bounding box center [614, 576] width 18 height 18
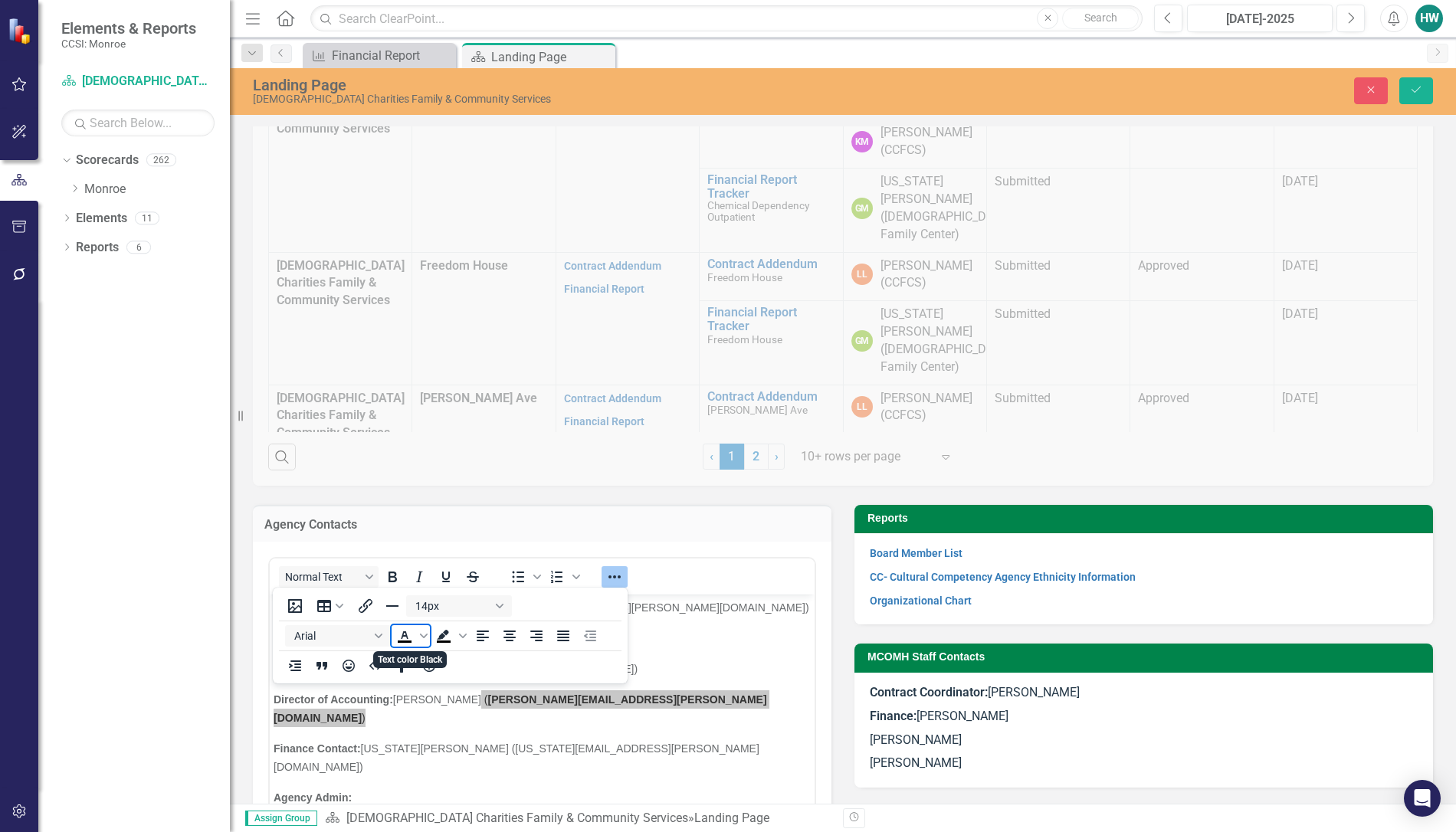
click at [404, 632] on icon "Text color Black" at bounding box center [403, 635] width 7 height 8
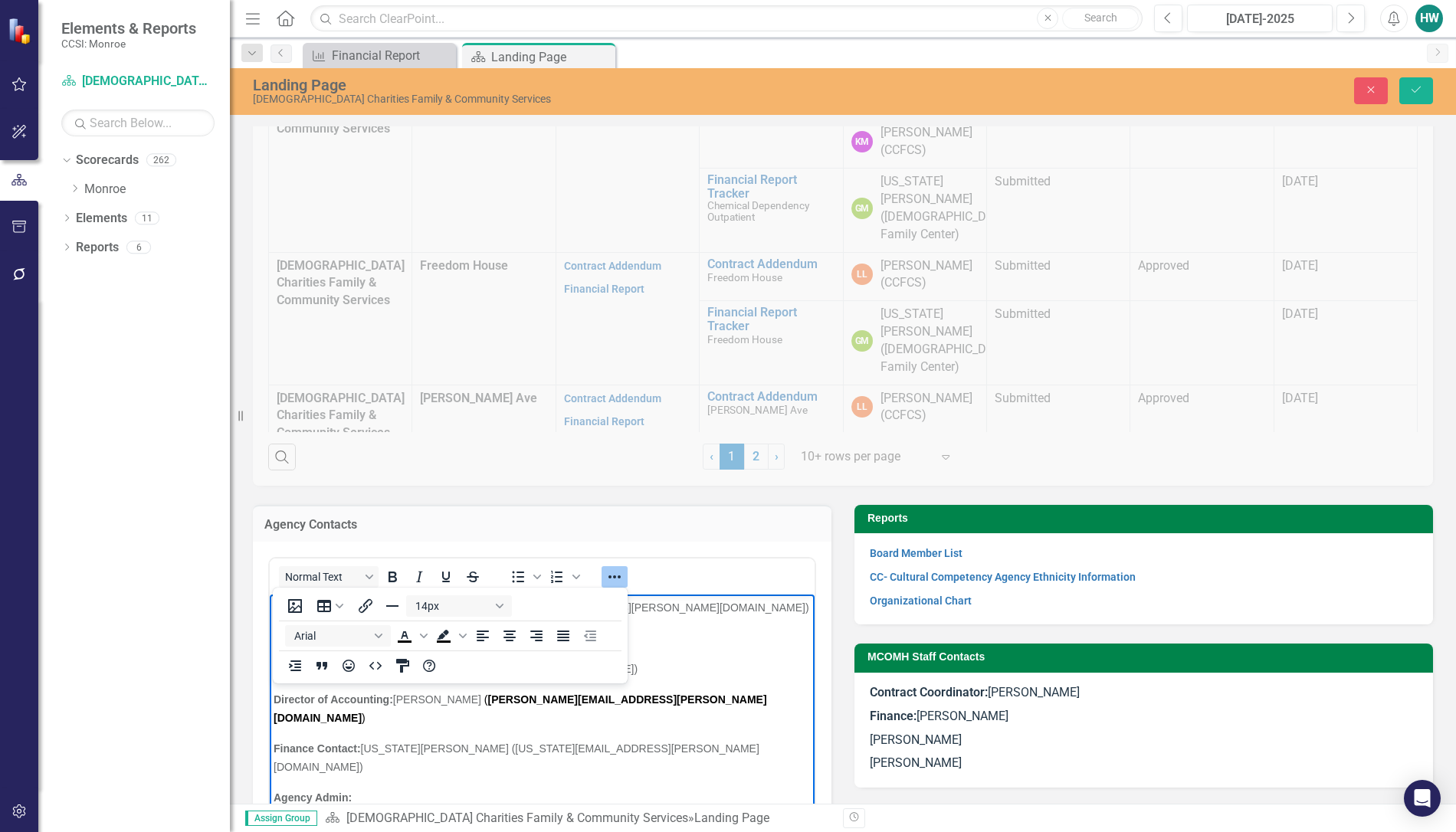
click at [565, 739] on p "Finance Contact: [US_STATE][PERSON_NAME] ([US_STATE][EMAIL_ADDRESS][PERSON_NAME…" at bounding box center [541, 758] width 537 height 37
click at [1423, 92] on button "Save" at bounding box center [1415, 91] width 34 height 27
